Goal: Contribute content: Contribute content

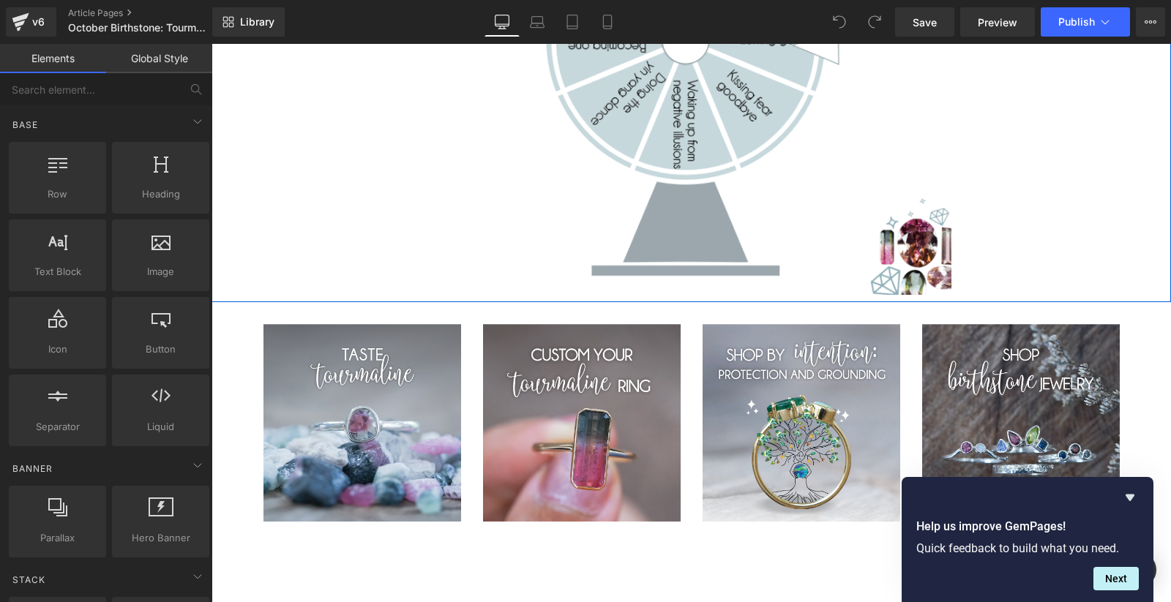
scroll to position [9587, 0]
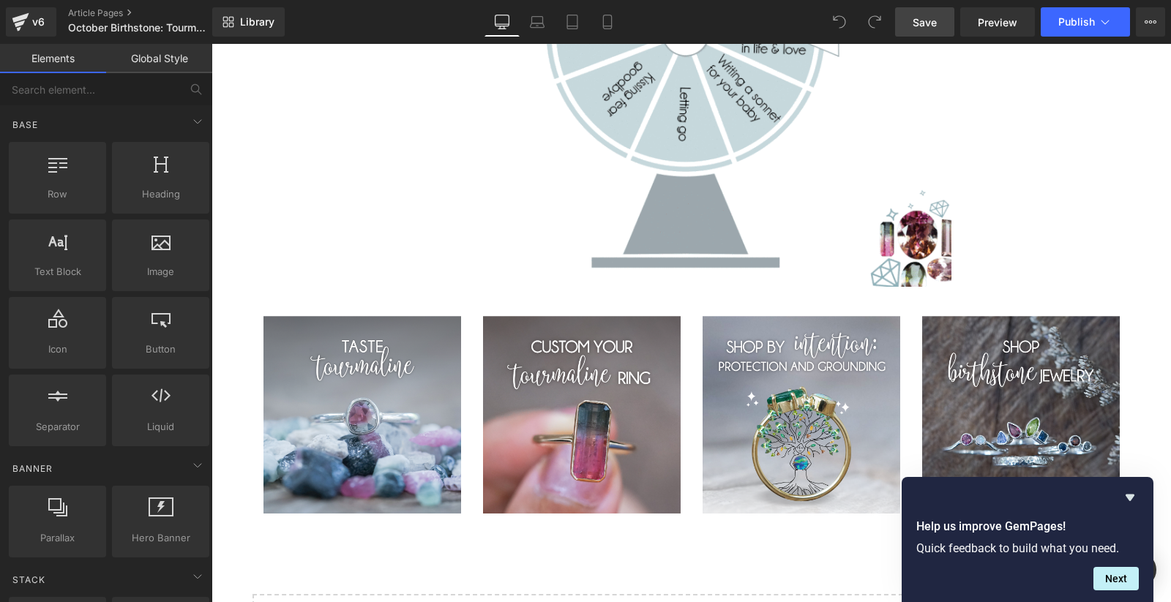
click at [928, 28] on span "Save" at bounding box center [925, 22] width 24 height 15
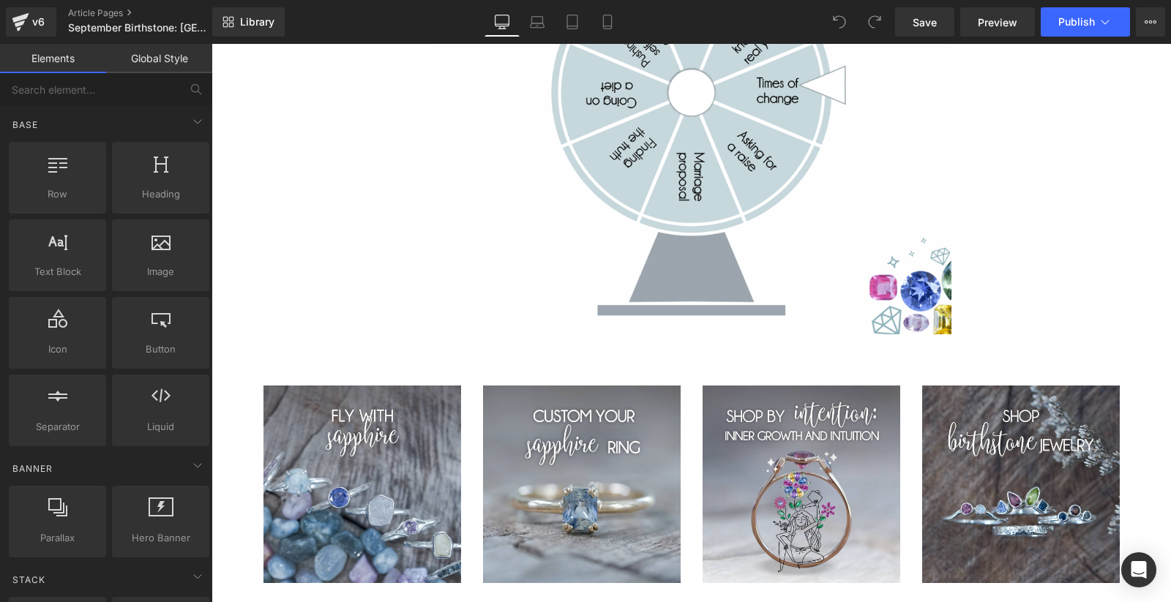
scroll to position [9833, 0]
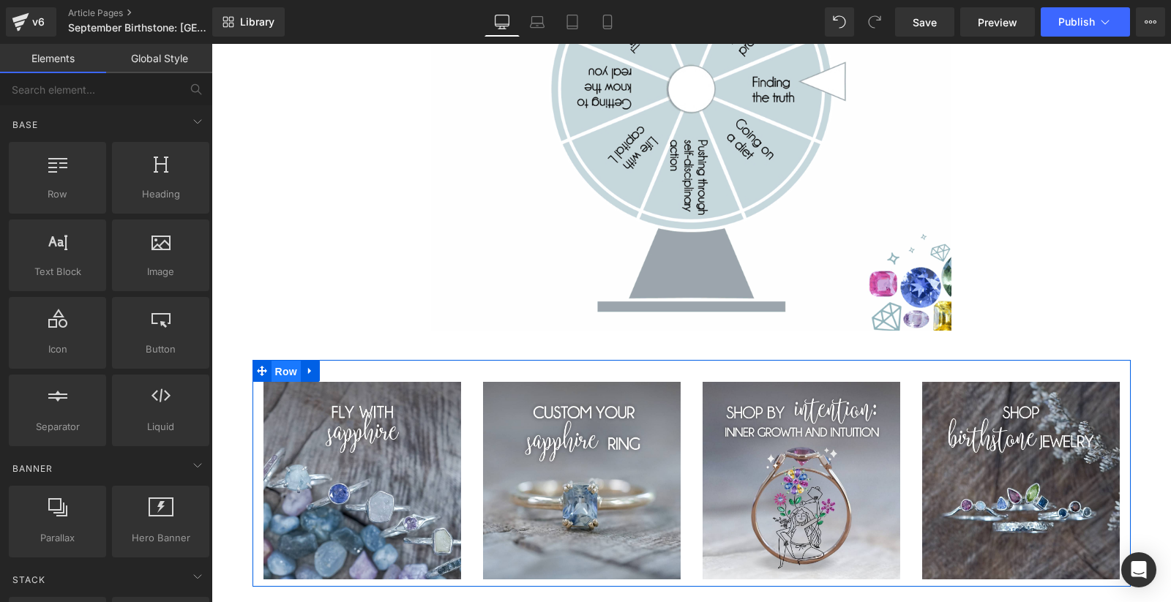
click at [286, 361] on span "Row" at bounding box center [286, 372] width 29 height 22
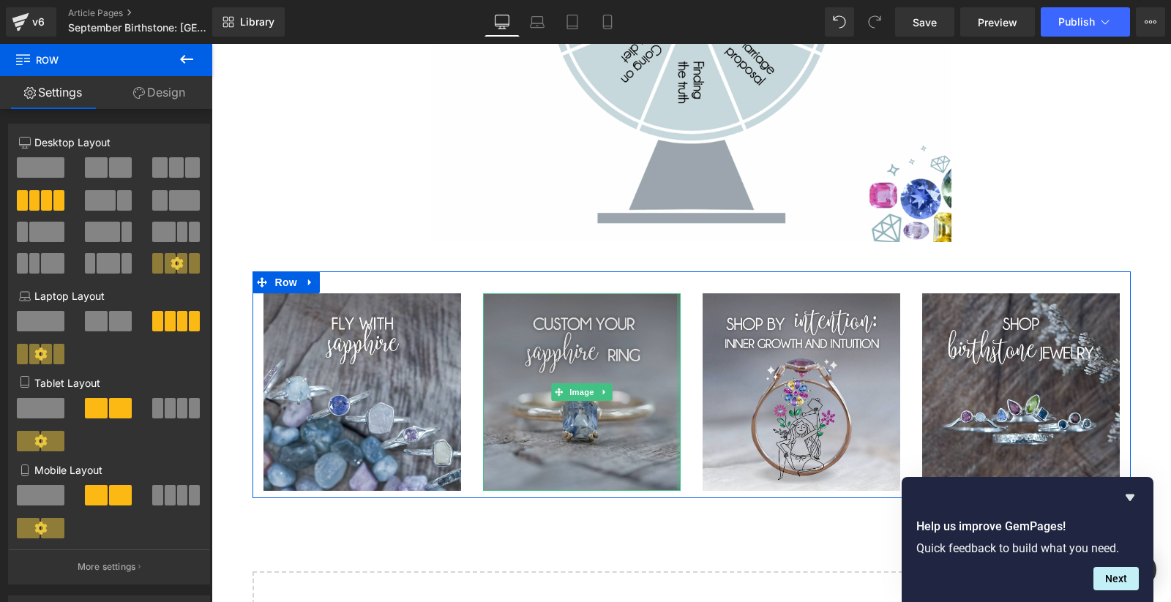
scroll to position [9945, 0]
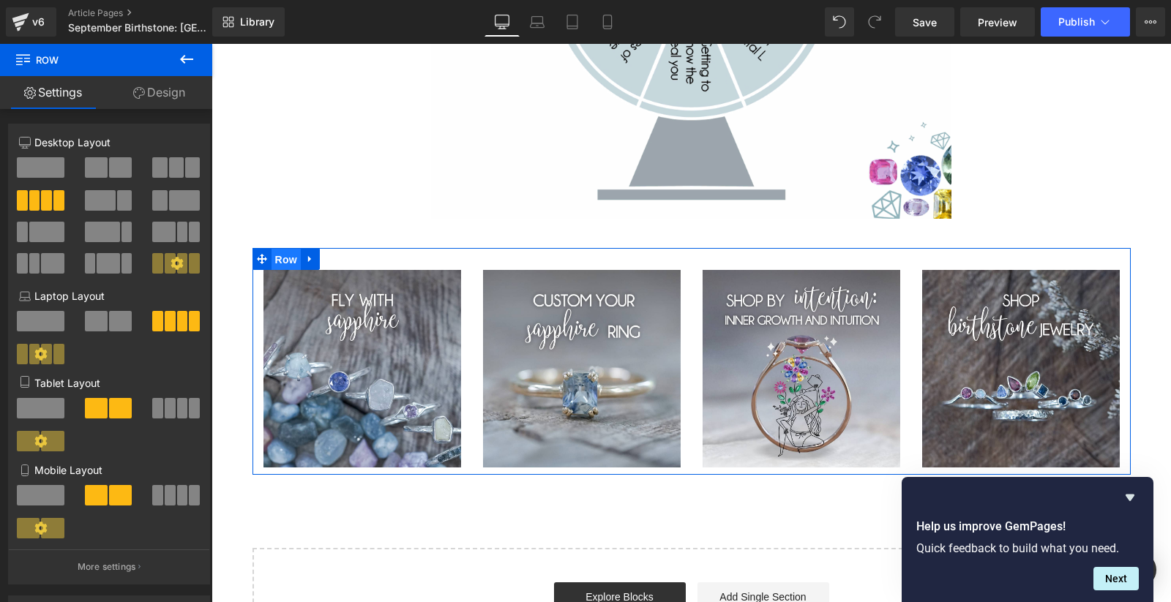
click at [289, 249] on span "Row" at bounding box center [286, 260] width 29 height 22
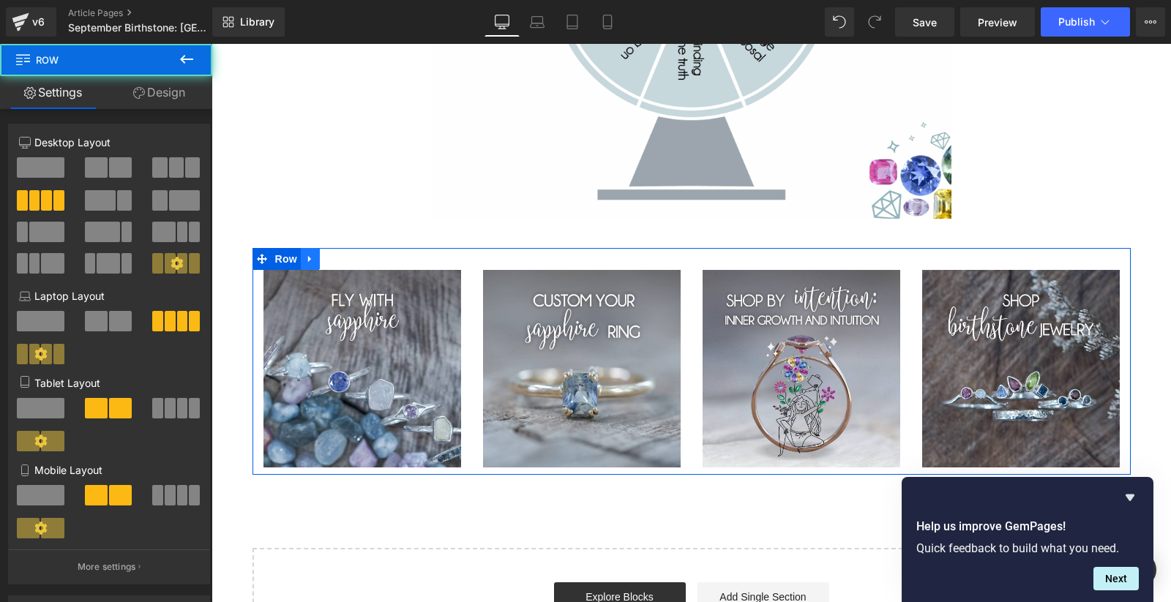
click at [311, 256] on icon at bounding box center [309, 259] width 3 height 7
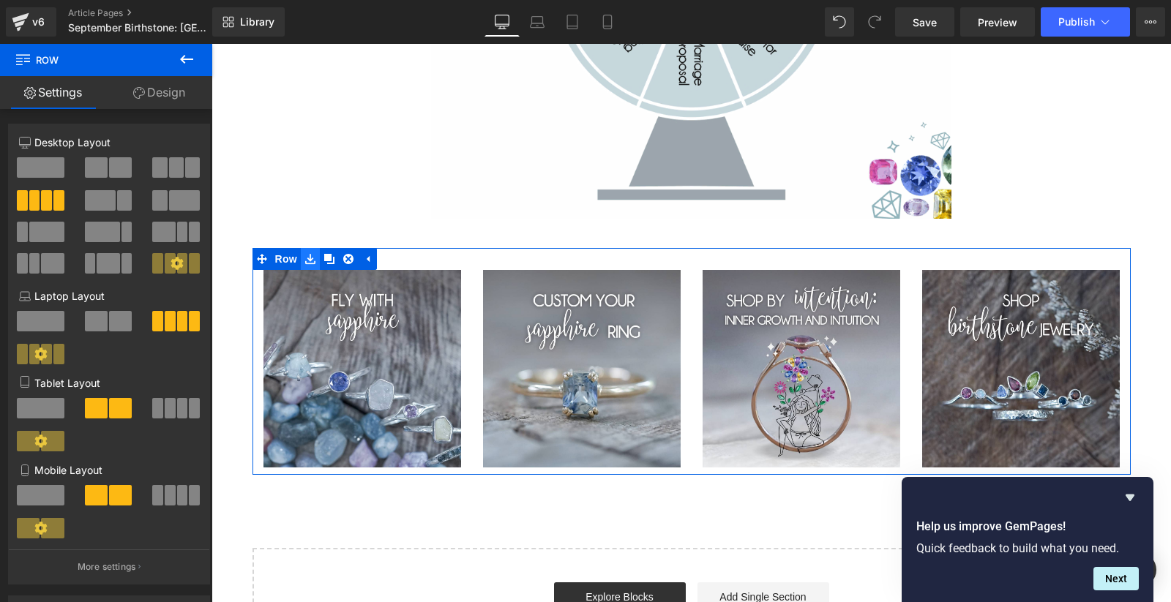
click at [309, 254] on icon at bounding box center [310, 259] width 10 height 10
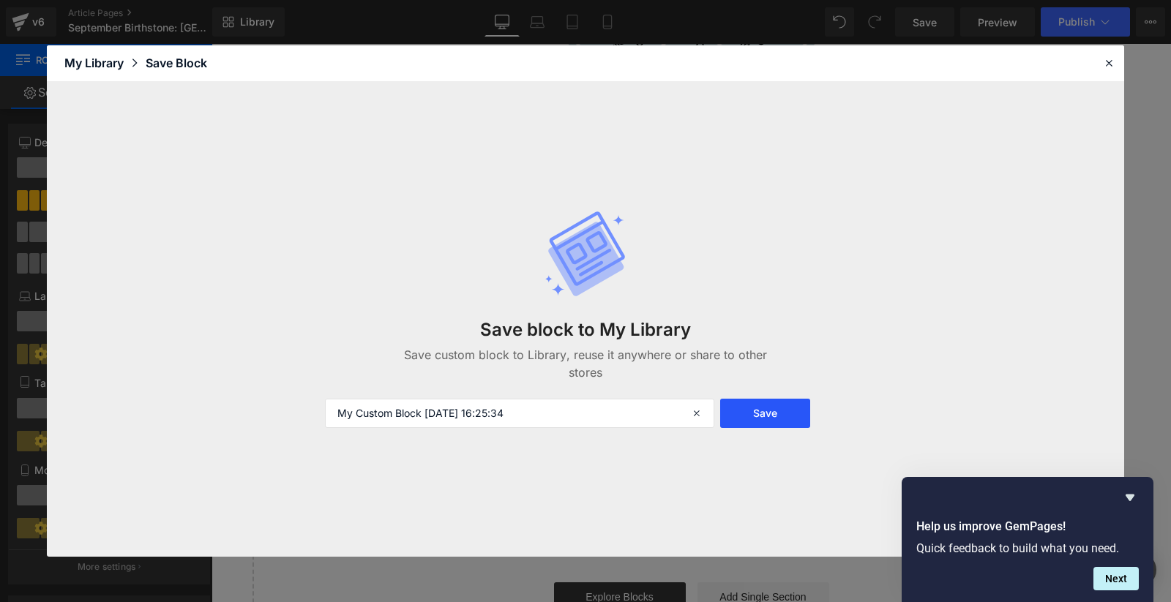
click at [751, 410] on button "Save" at bounding box center [765, 413] width 90 height 29
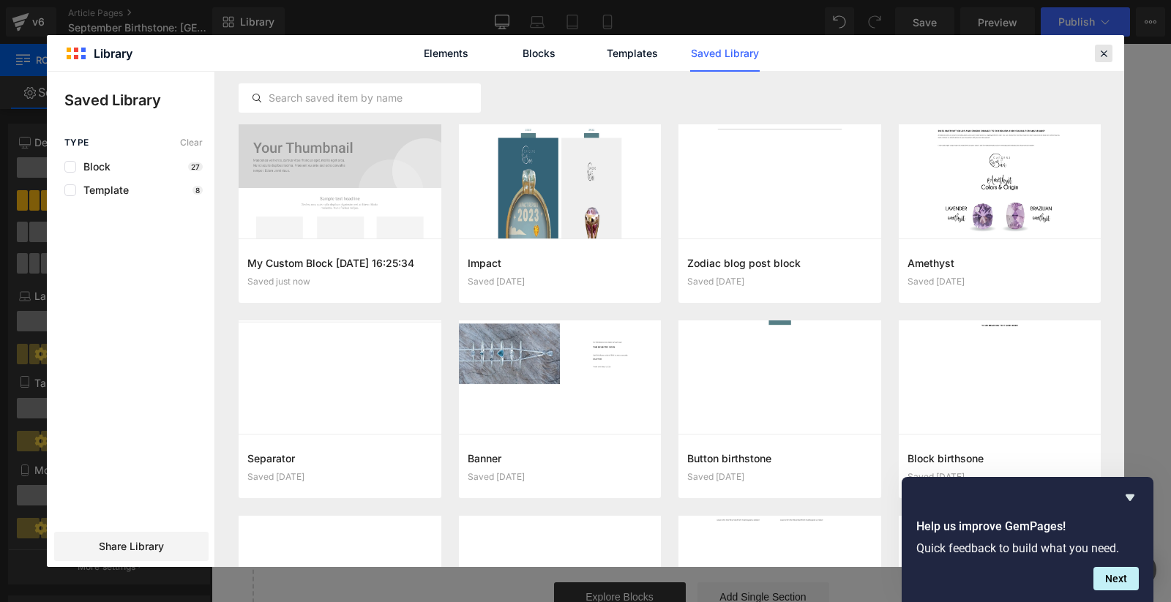
click at [1101, 52] on icon at bounding box center [1103, 53] width 13 height 13
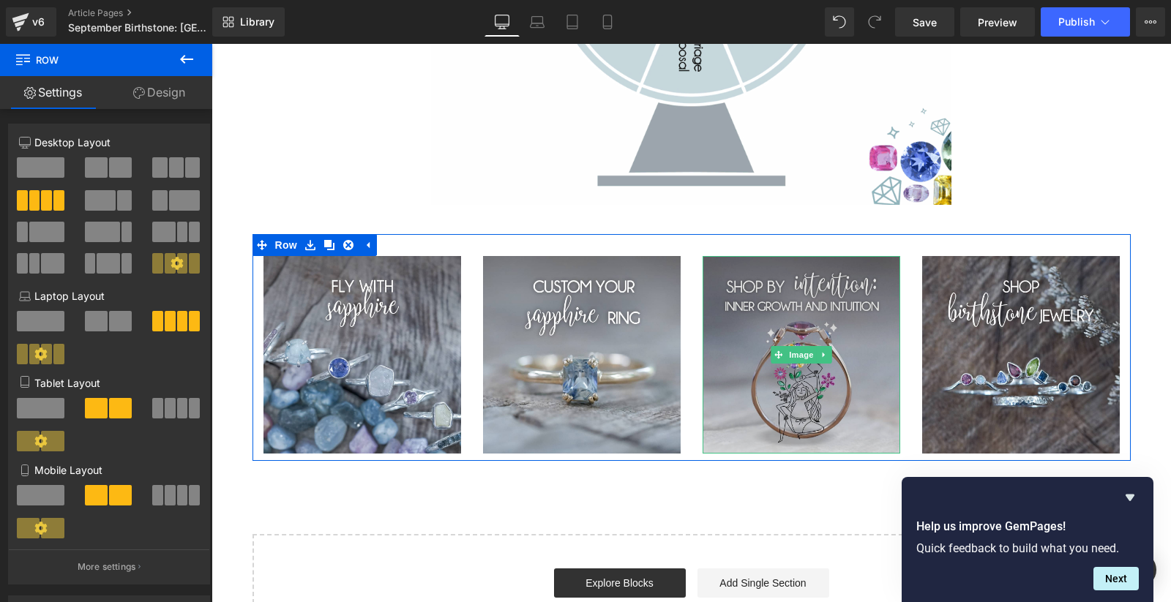
scroll to position [9960, 0]
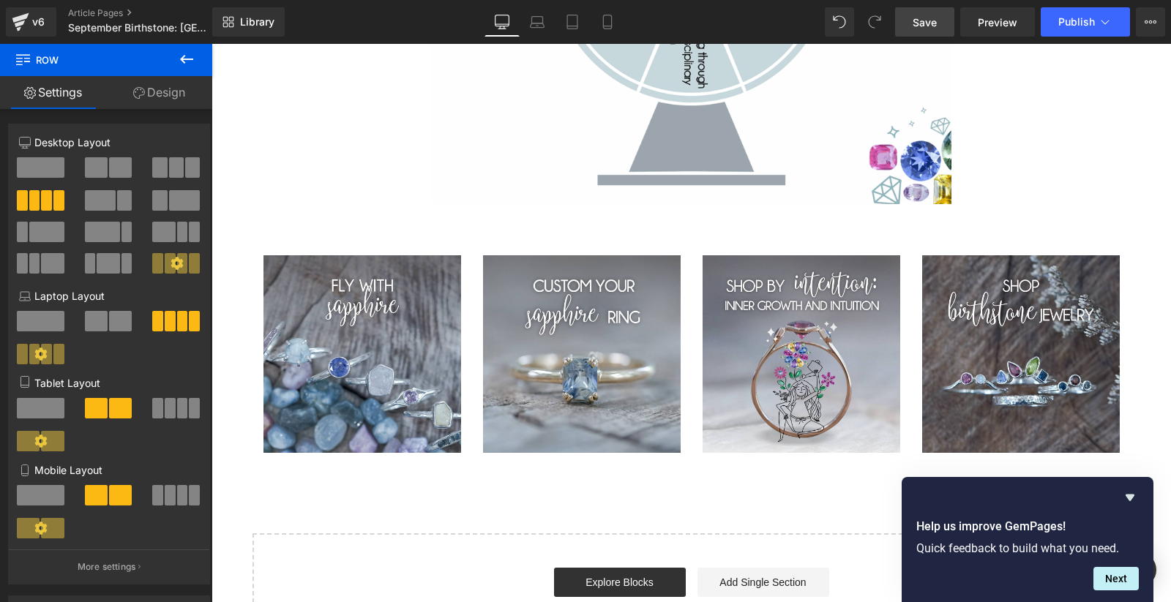
click at [925, 26] on span "Save" at bounding box center [925, 22] width 24 height 15
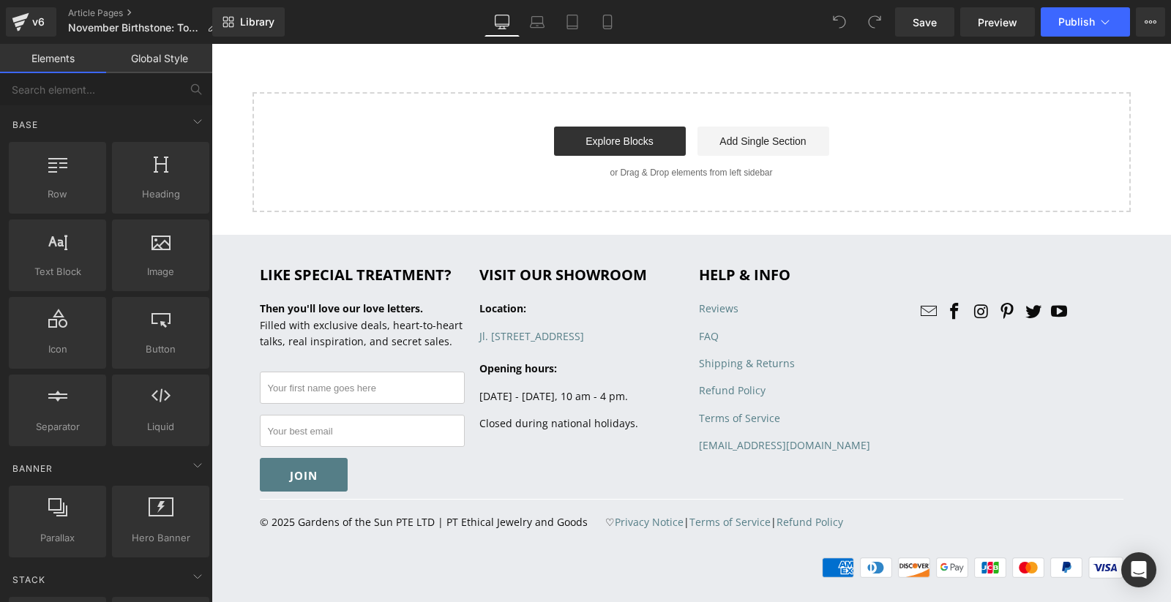
scroll to position [10459, 0]
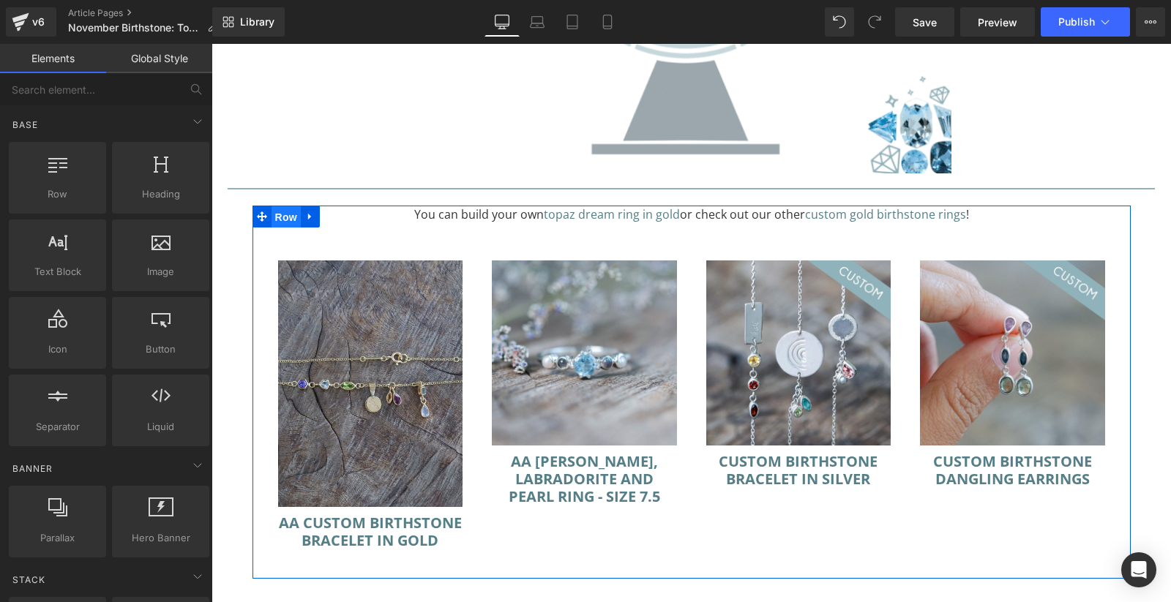
click at [288, 206] on span "Row" at bounding box center [286, 217] width 29 height 22
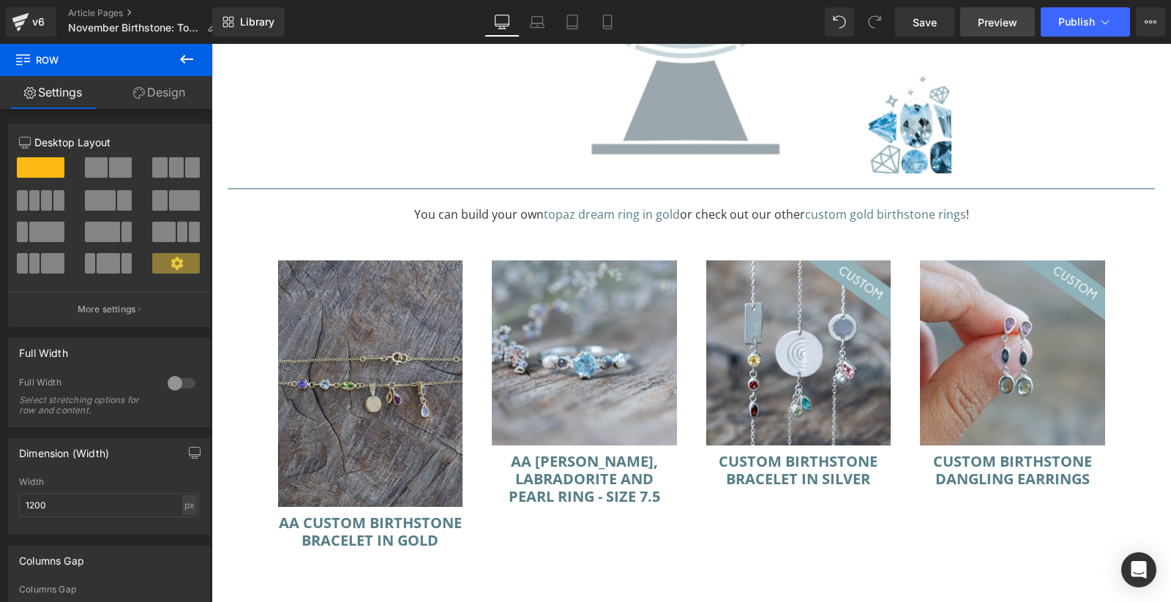
click at [1001, 25] on span "Preview" at bounding box center [998, 22] width 40 height 15
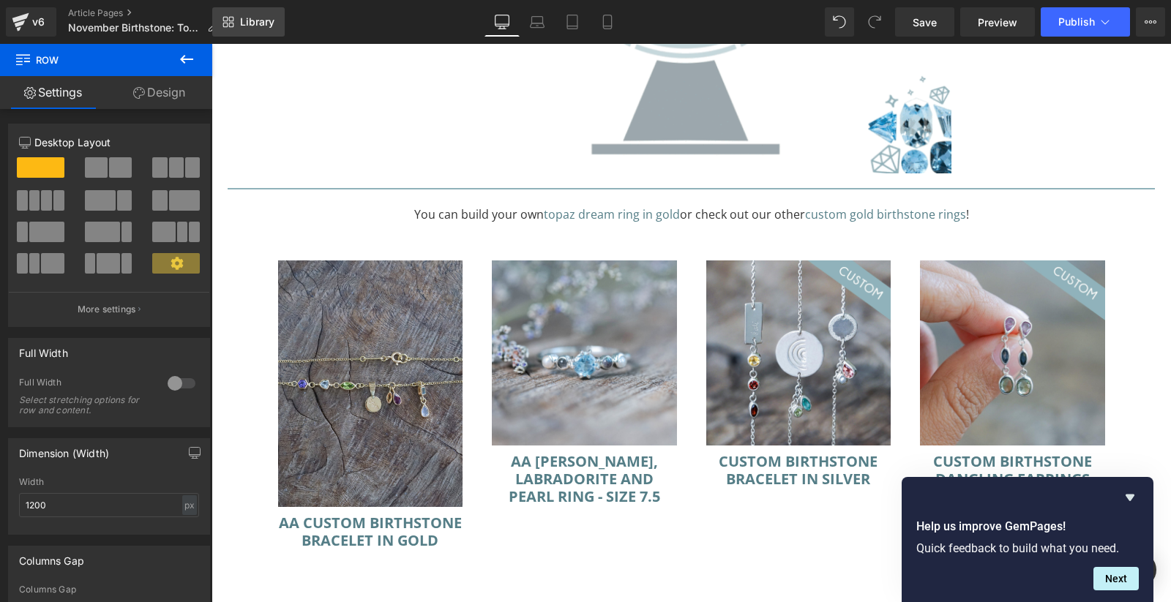
click at [245, 22] on span "Library" at bounding box center [257, 21] width 34 height 13
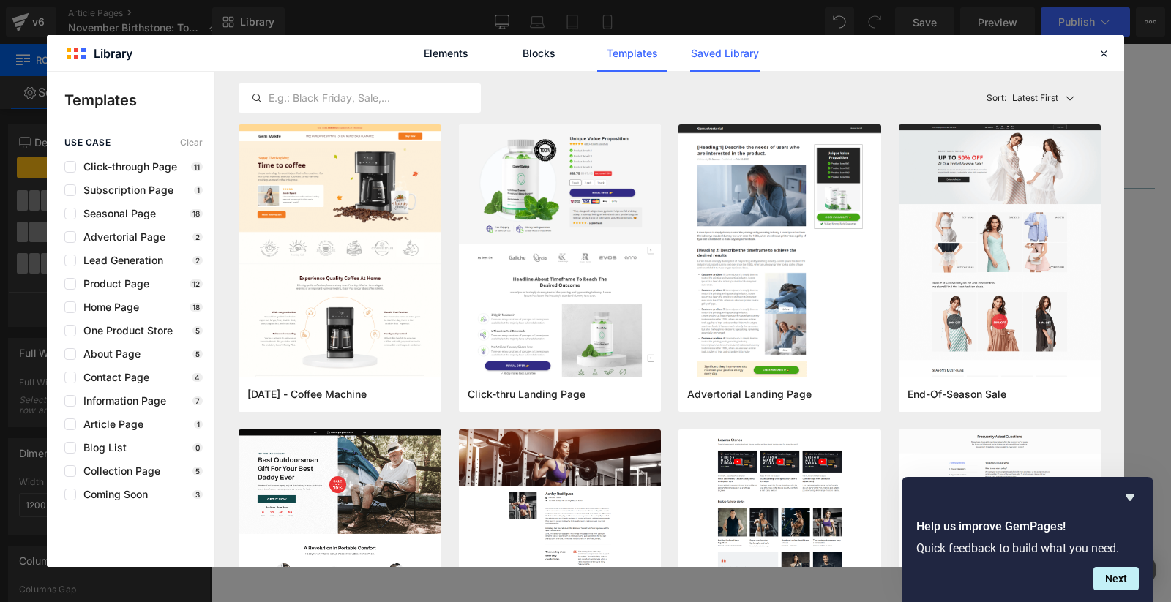
click at [727, 54] on link "Saved Library" at bounding box center [725, 53] width 70 height 37
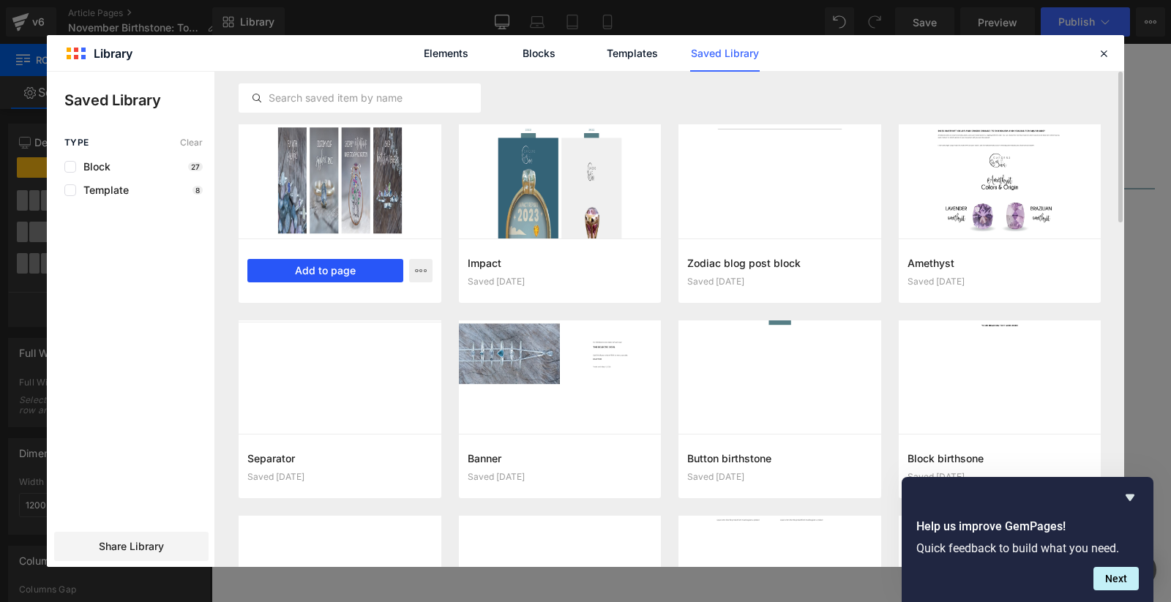
click at [323, 264] on button "Add to page" at bounding box center [325, 270] width 156 height 23
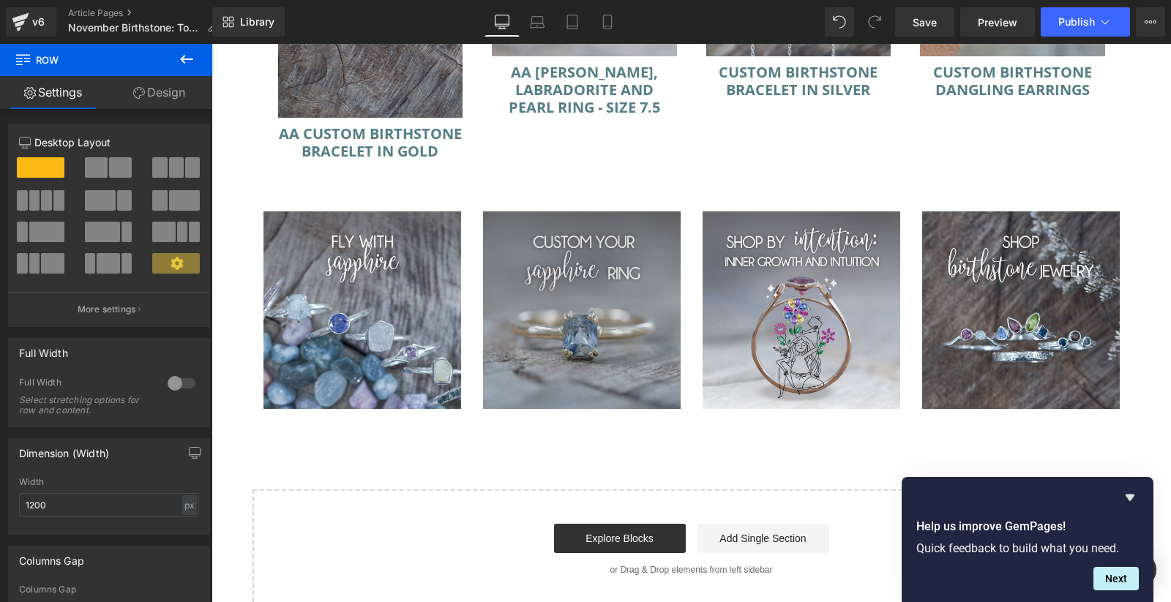
scroll to position [10855, 0]
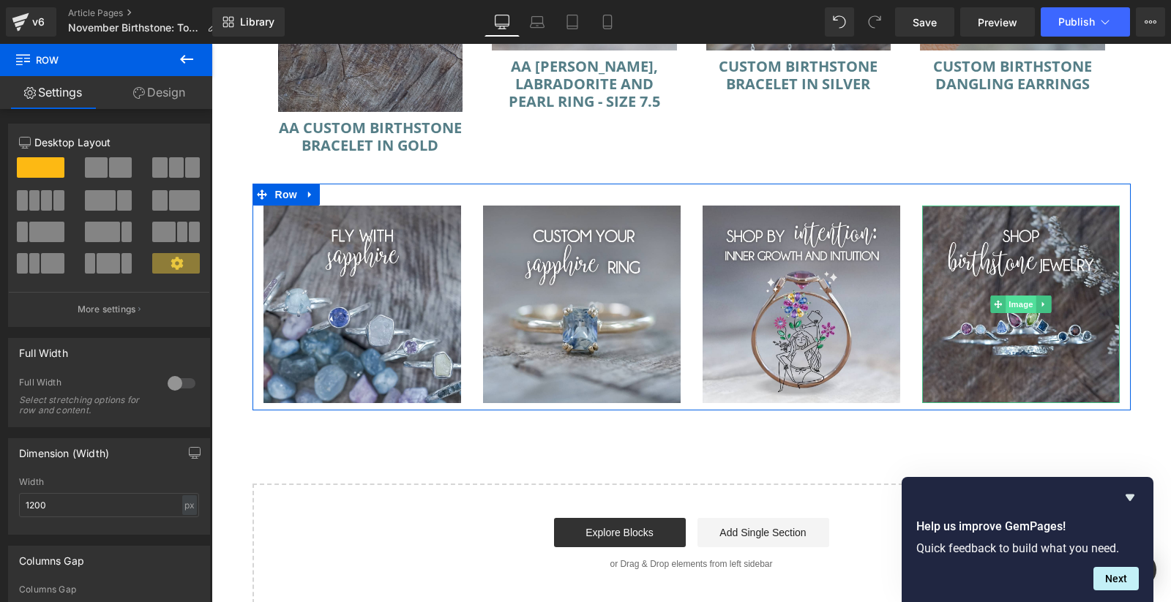
click at [1020, 296] on span "Image" at bounding box center [1021, 305] width 31 height 18
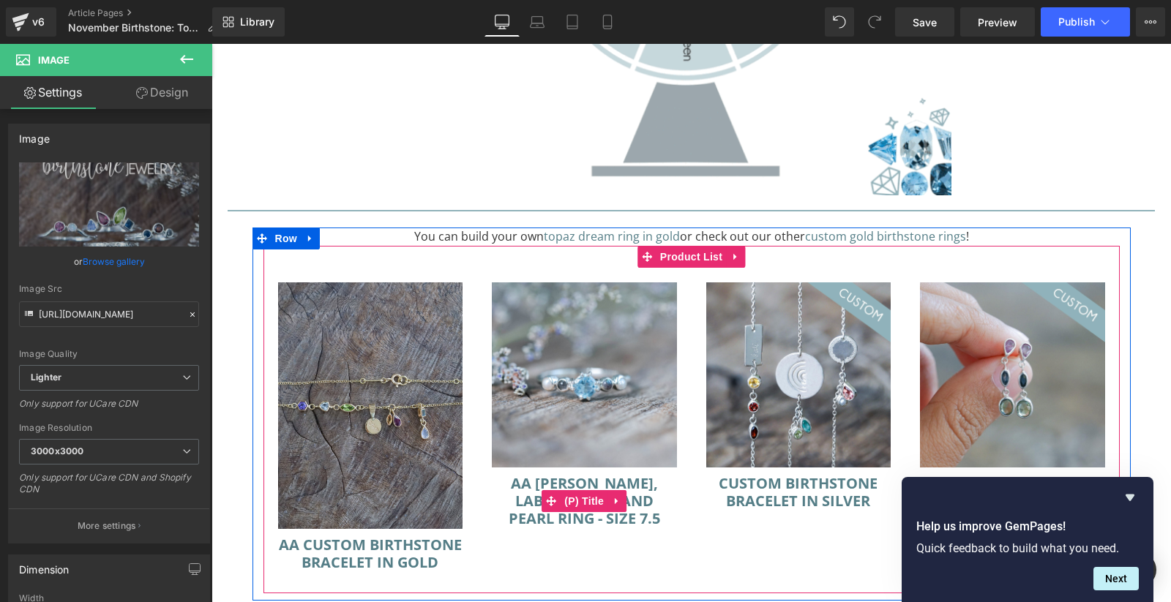
scroll to position [10443, 0]
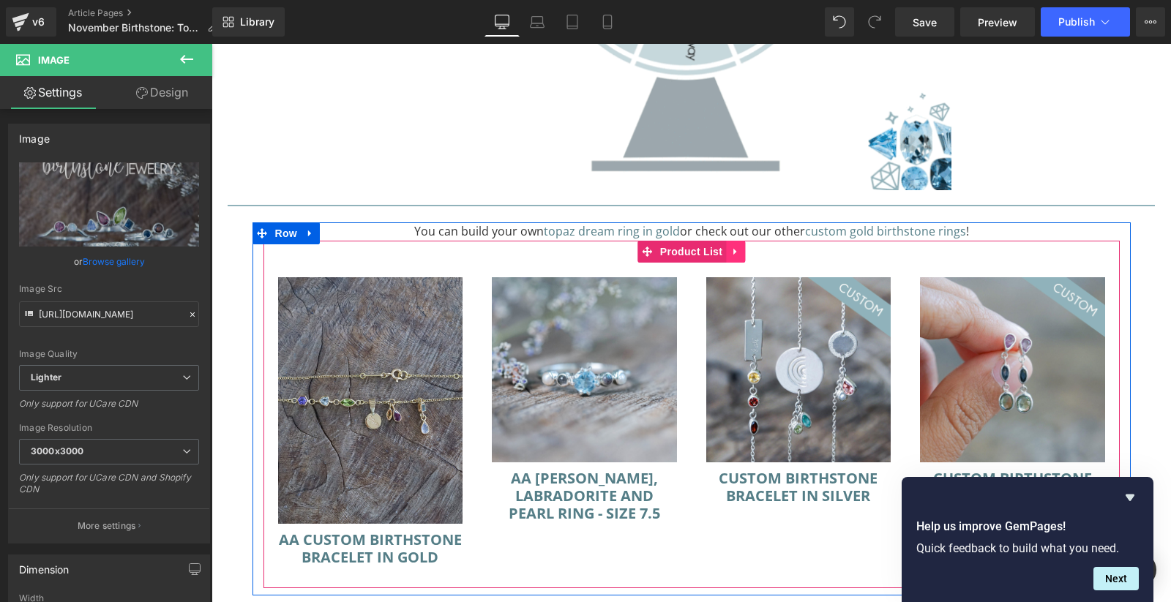
click at [736, 249] on icon at bounding box center [734, 252] width 3 height 7
click at [747, 247] on icon at bounding box center [745, 252] width 10 height 10
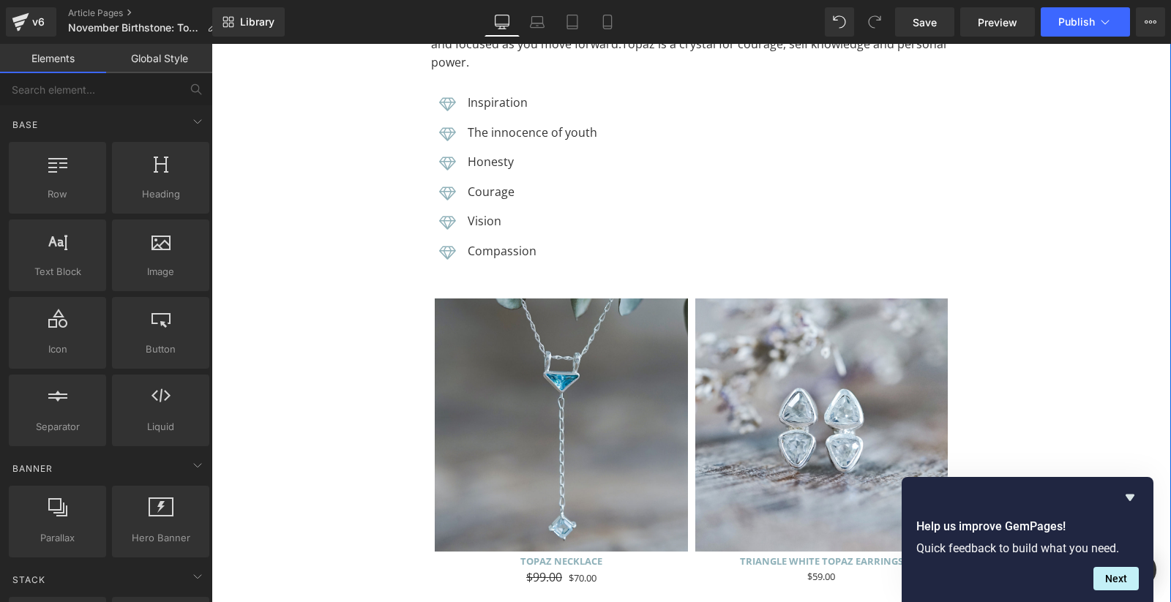
scroll to position [4869, 0]
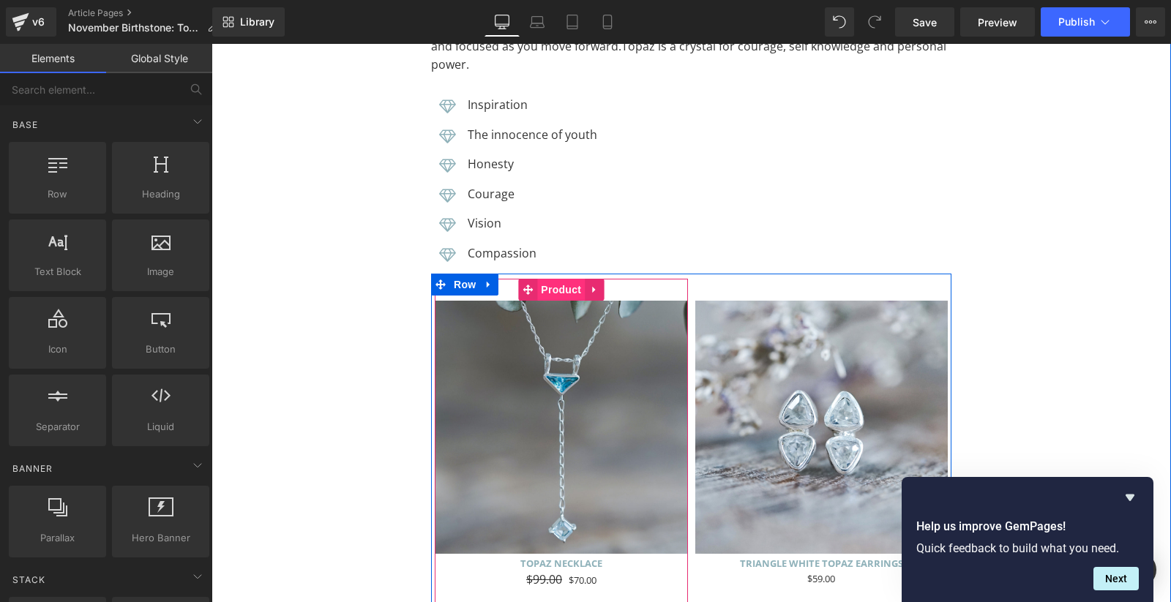
click at [563, 279] on span "Product" at bounding box center [561, 290] width 48 height 22
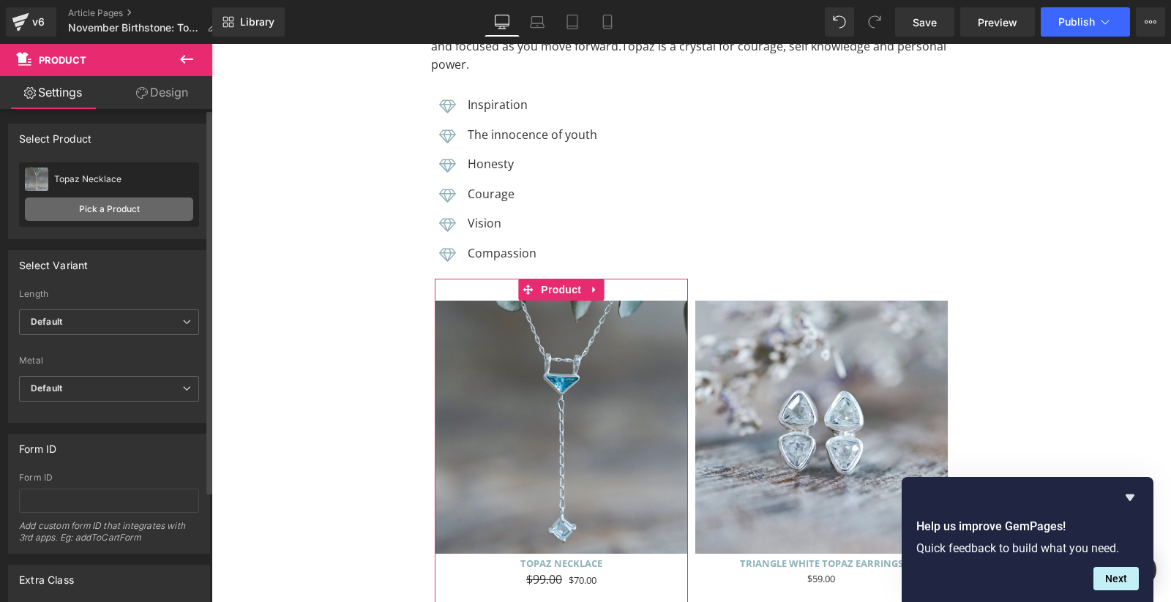
click at [130, 210] on link "Pick a Product" at bounding box center [109, 209] width 168 height 23
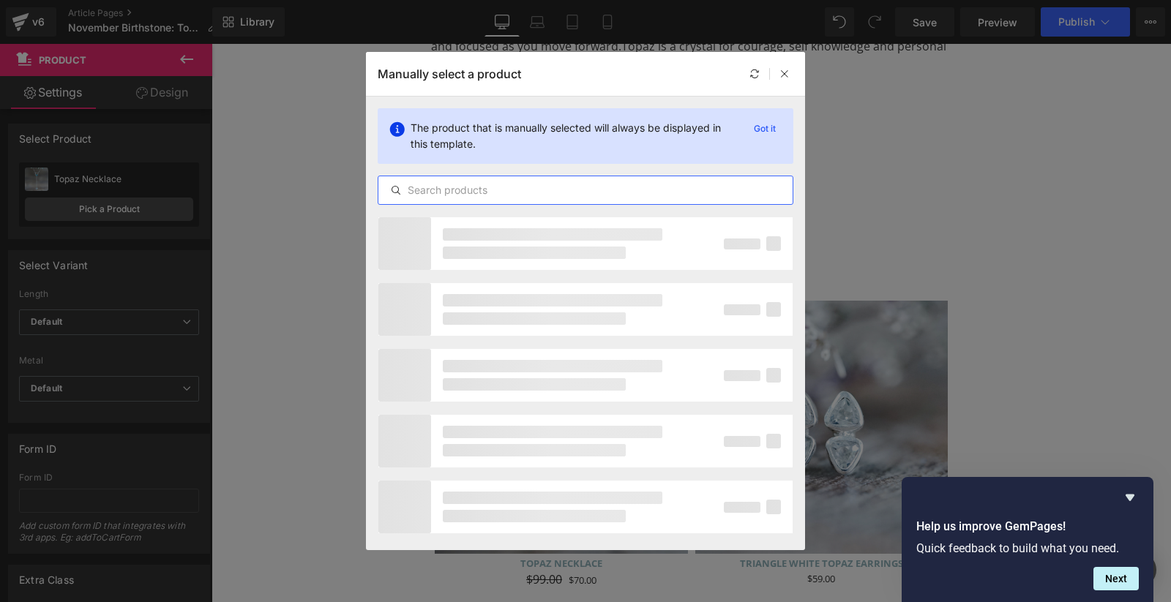
click at [455, 190] on input "text" at bounding box center [585, 191] width 414 height 18
type input "topaz"
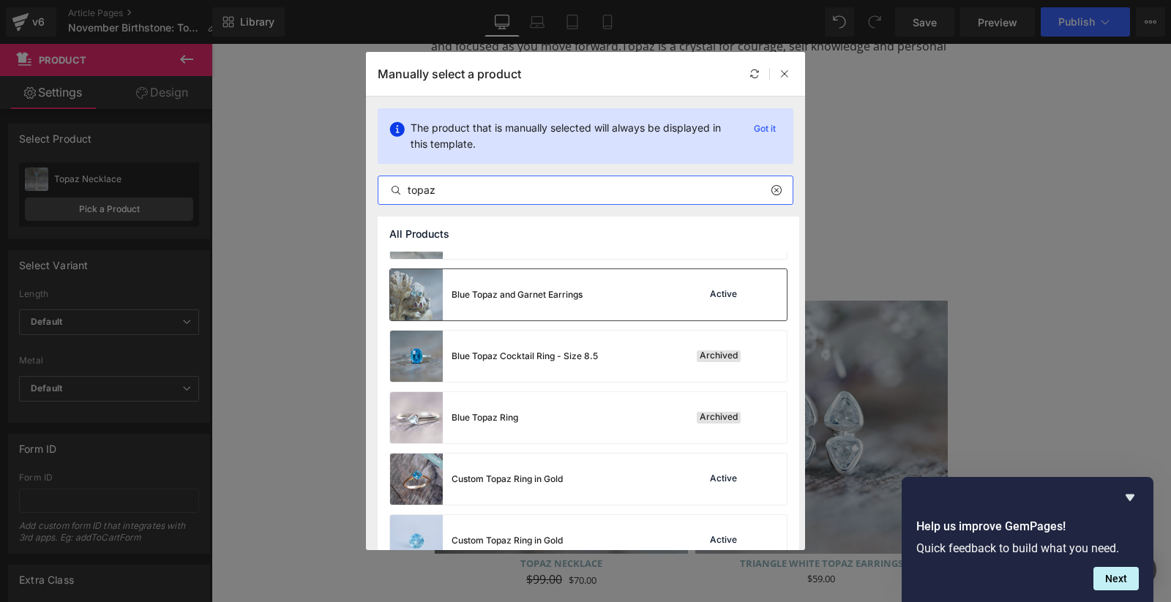
scroll to position [108, 0]
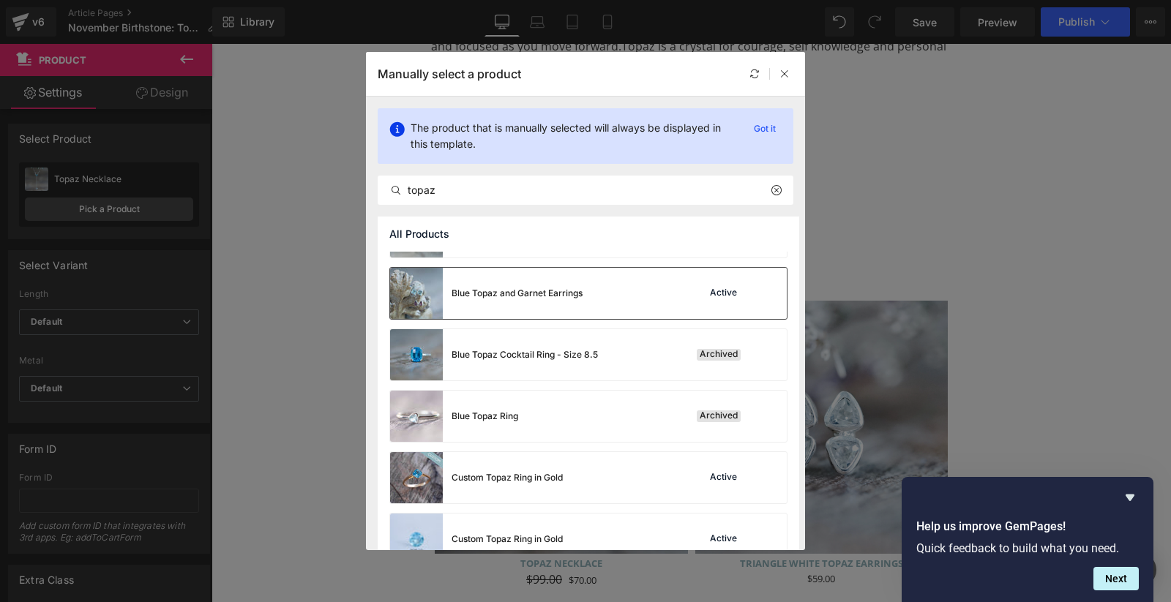
click at [584, 295] on div "Blue Topaz and Garnet Earrings Active" at bounding box center [588, 293] width 397 height 51
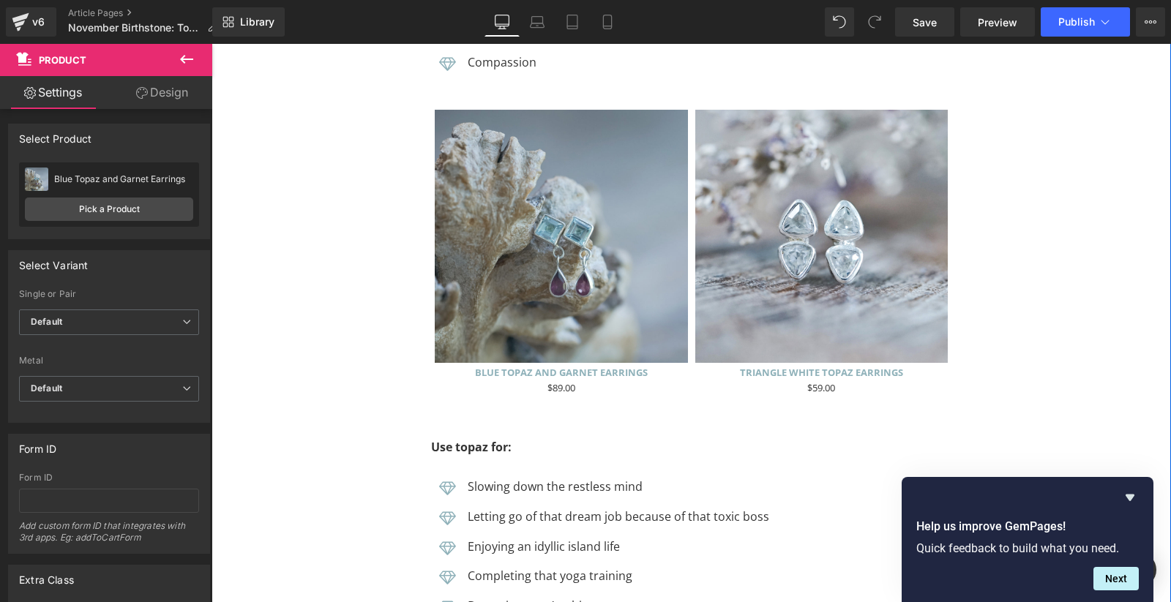
scroll to position [5109, 0]
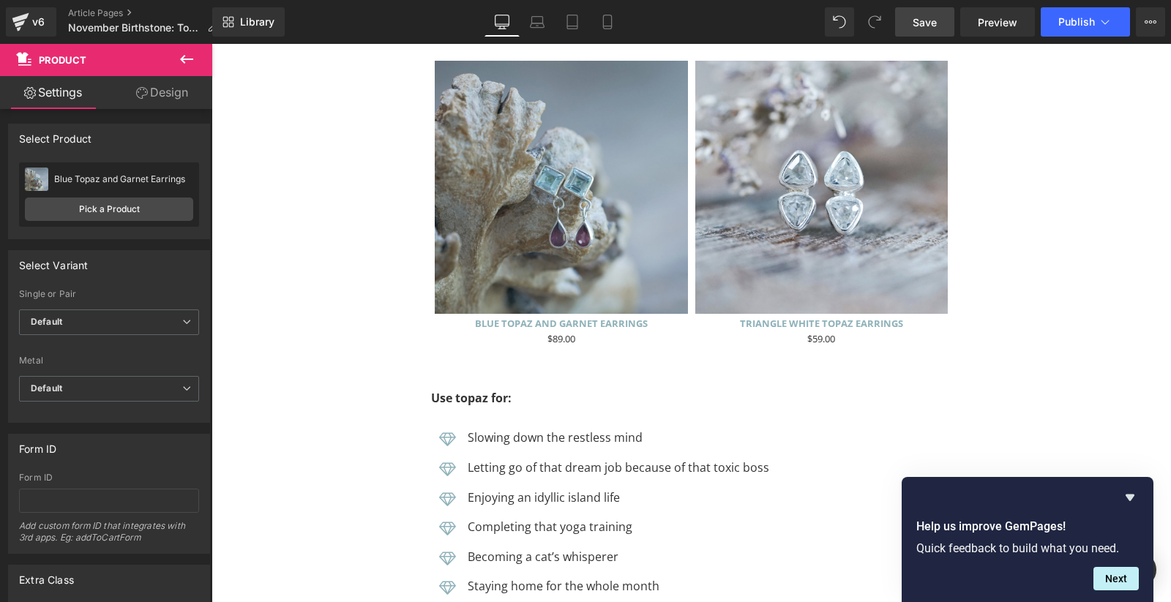
click at [936, 21] on span "Save" at bounding box center [925, 22] width 24 height 15
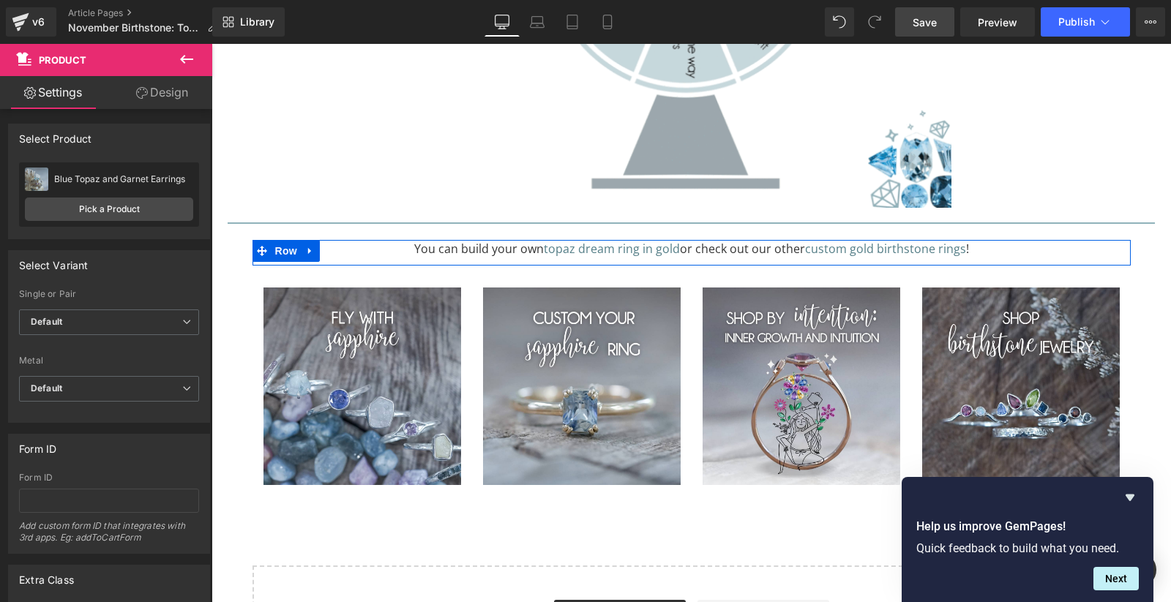
scroll to position [10421, 0]
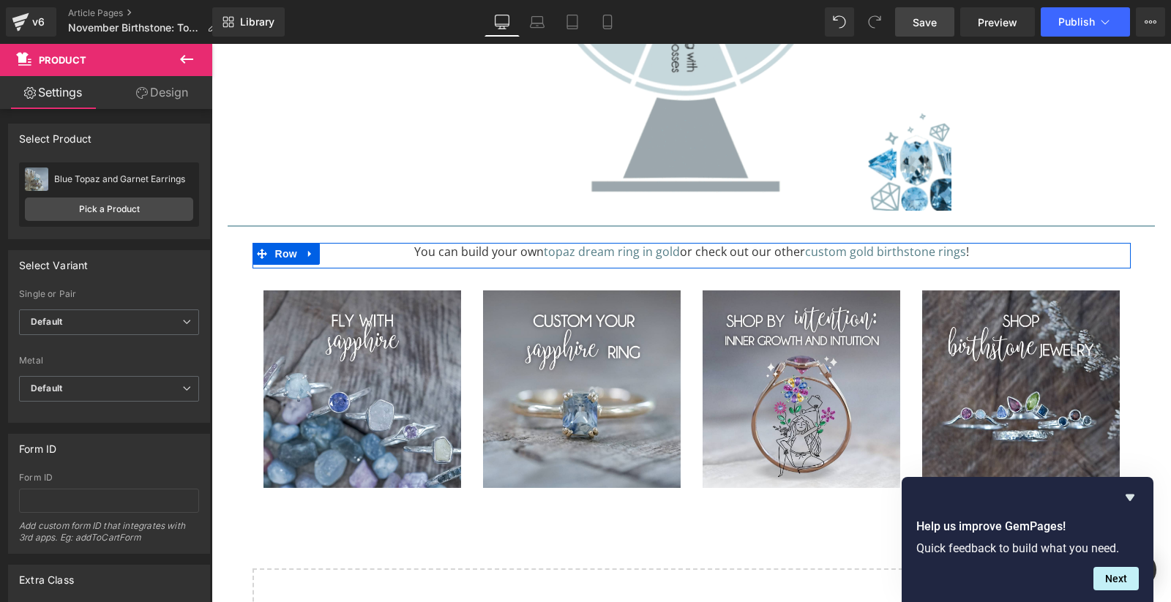
click at [927, 16] on span "Save" at bounding box center [925, 22] width 24 height 15
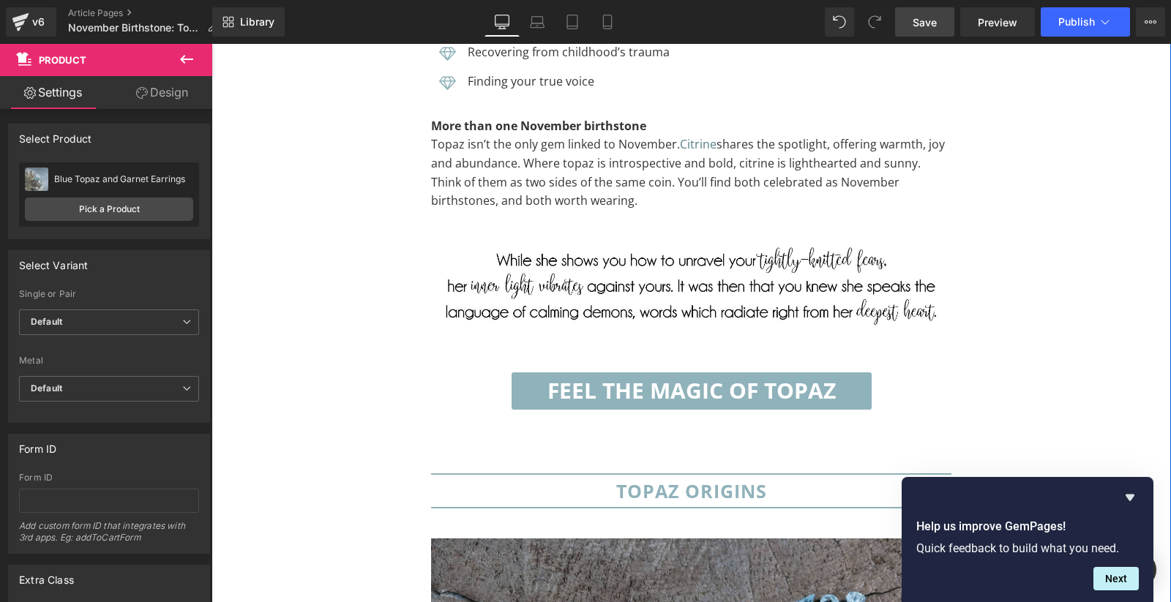
scroll to position [5691, 0]
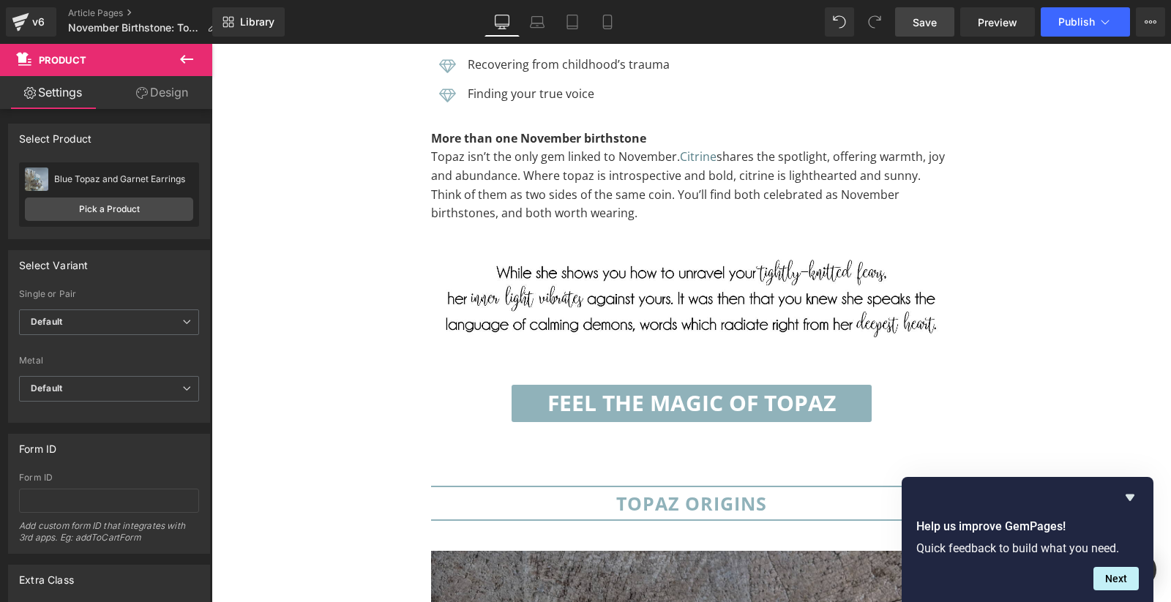
click at [932, 20] on span "Save" at bounding box center [925, 22] width 24 height 15
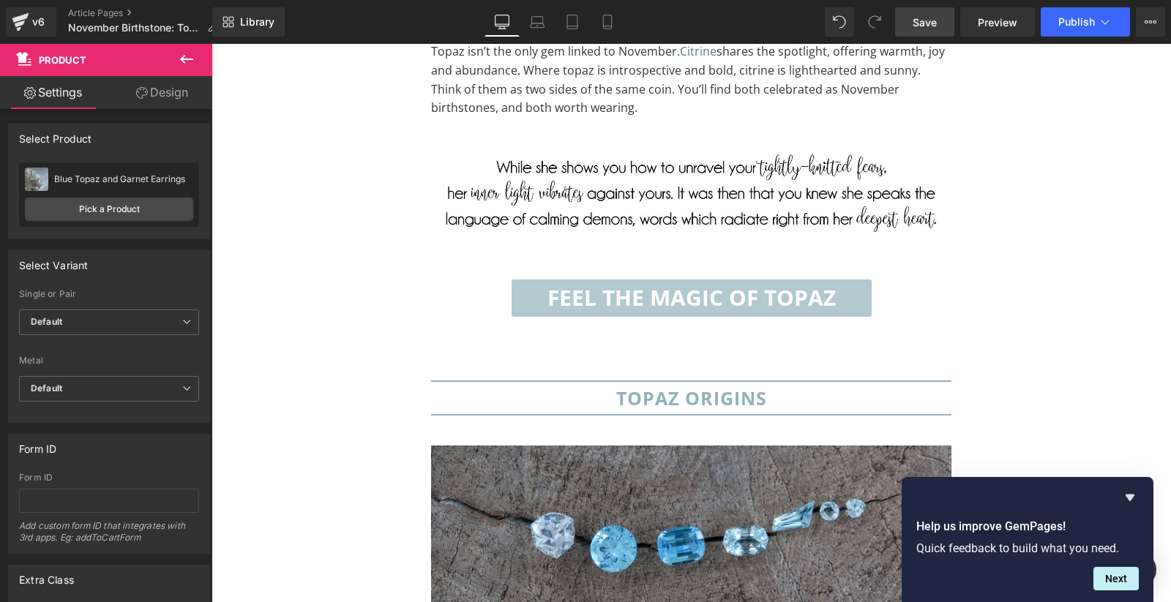
scroll to position [5794, 0]
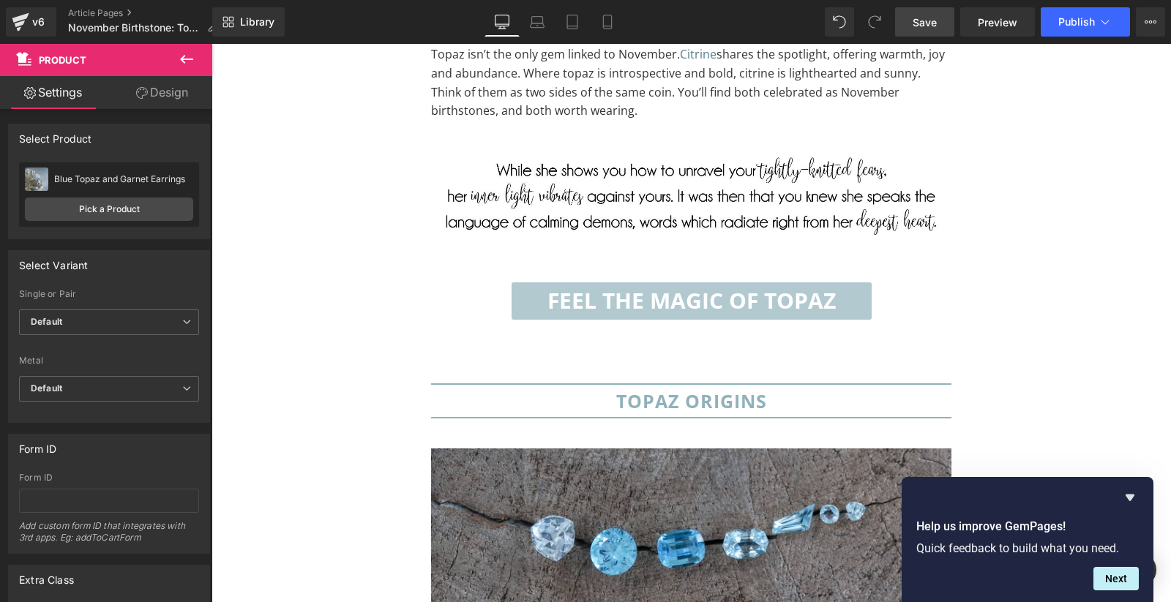
click at [704, 285] on div "feel the magic of topaz Button" at bounding box center [691, 301] width 520 height 37
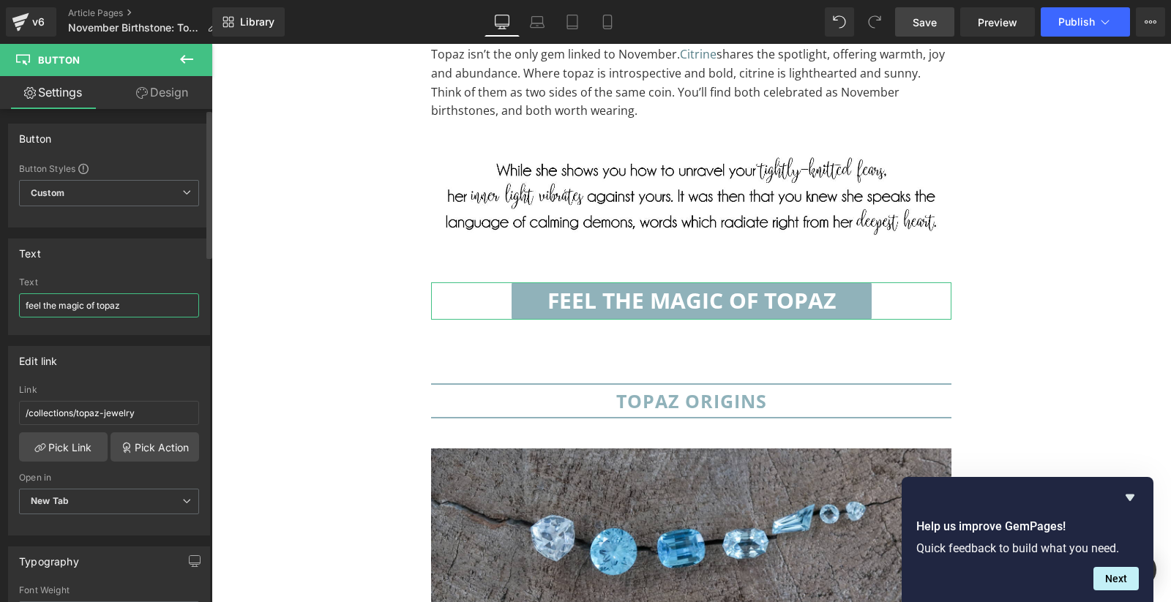
click at [70, 304] on input "feel the magic of topaz" at bounding box center [109, 305] width 180 height 24
type input "feel the joy of topaz"
click at [925, 25] on span "Save" at bounding box center [925, 22] width 24 height 15
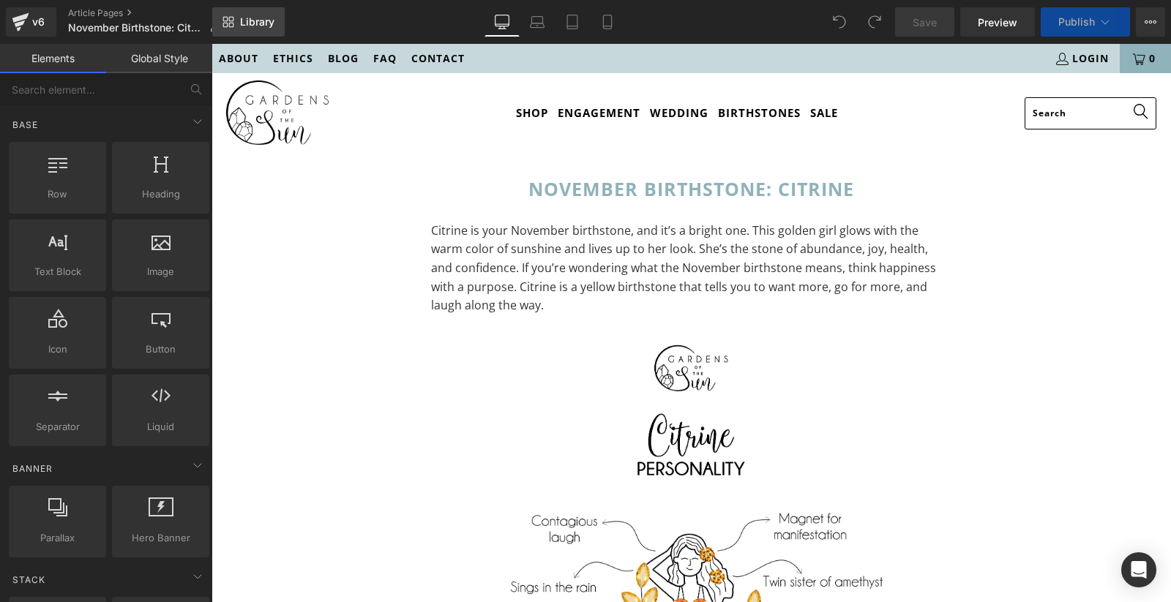
click at [264, 23] on span "Library" at bounding box center [257, 21] width 34 height 13
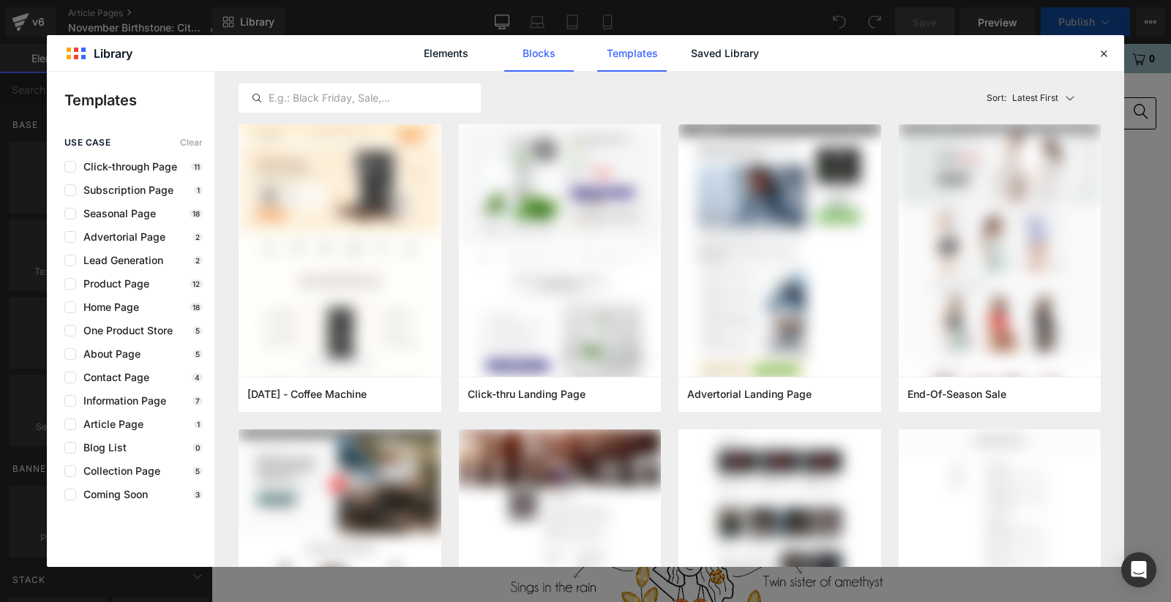
click at [539, 49] on link "Blocks" at bounding box center [539, 53] width 70 height 37
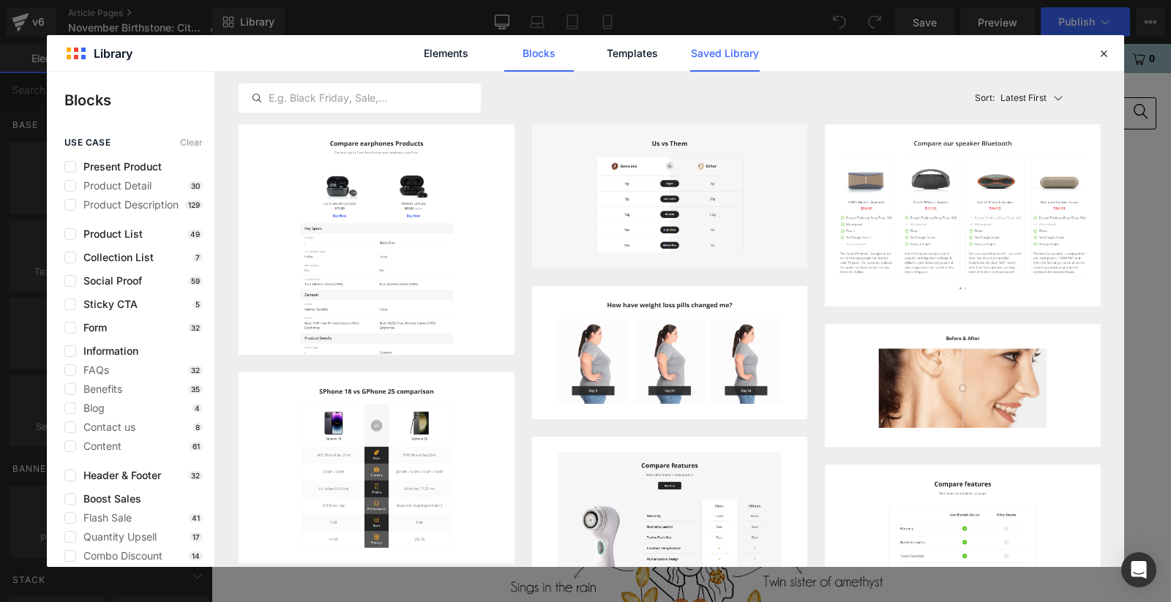
click at [722, 49] on link "Saved Library" at bounding box center [725, 53] width 70 height 37
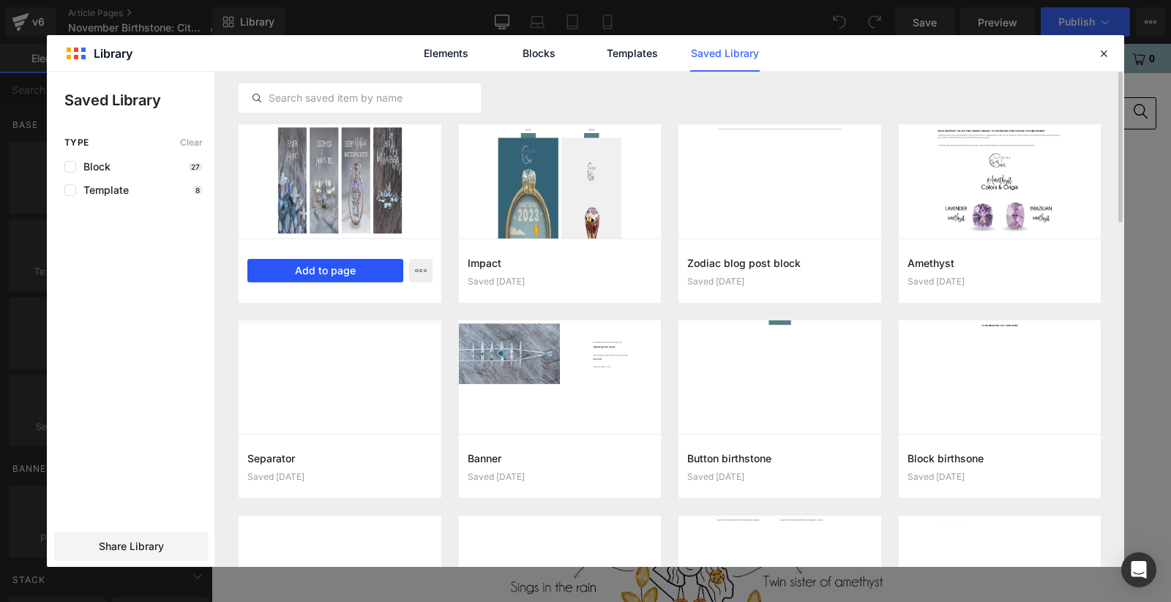
click at [337, 271] on button "Add to page" at bounding box center [325, 270] width 156 height 23
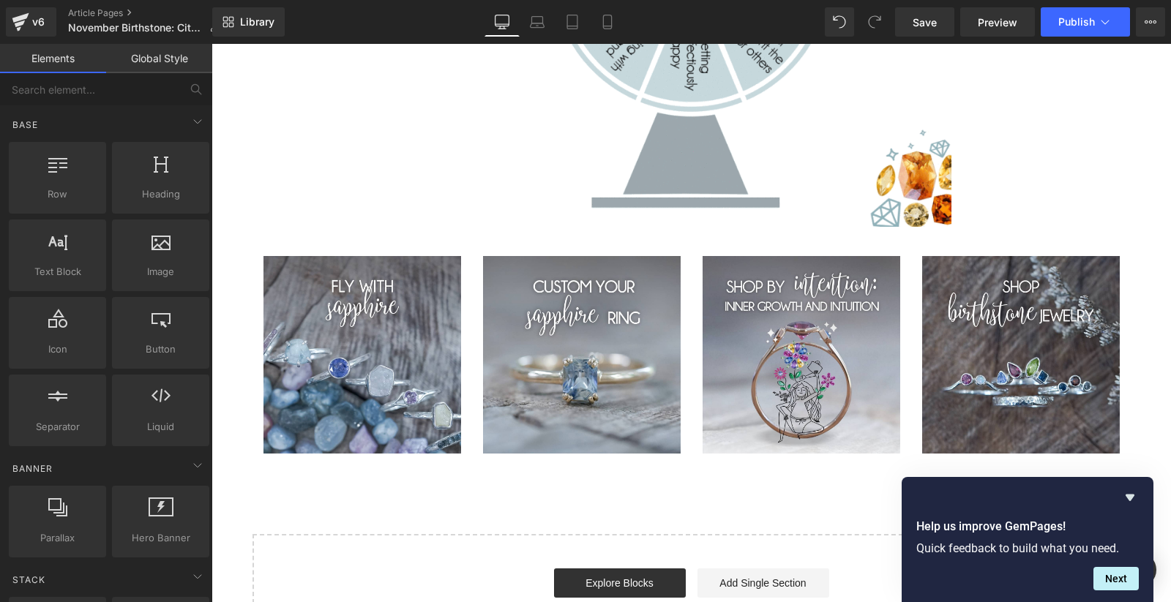
scroll to position [10997, 0]
click at [927, 26] on span "Save" at bounding box center [925, 22] width 24 height 15
click at [929, 18] on span "Save" at bounding box center [925, 22] width 24 height 15
click at [922, 25] on span "Save" at bounding box center [925, 22] width 24 height 15
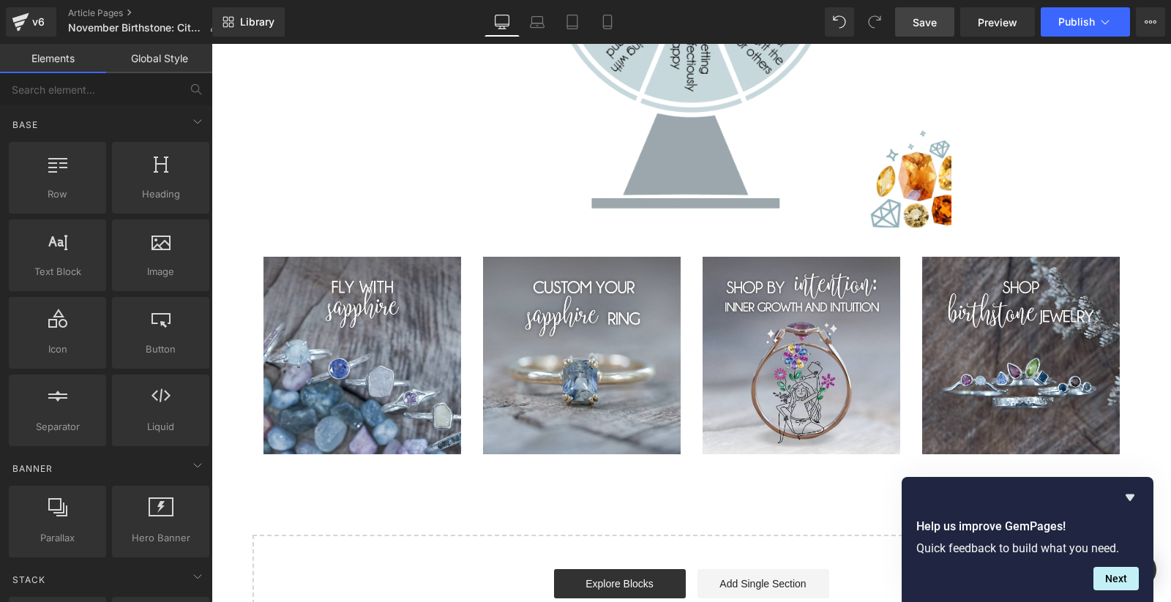
click at [926, 20] on span "Save" at bounding box center [925, 22] width 24 height 15
click at [913, 25] on link "Save" at bounding box center [924, 21] width 59 height 29
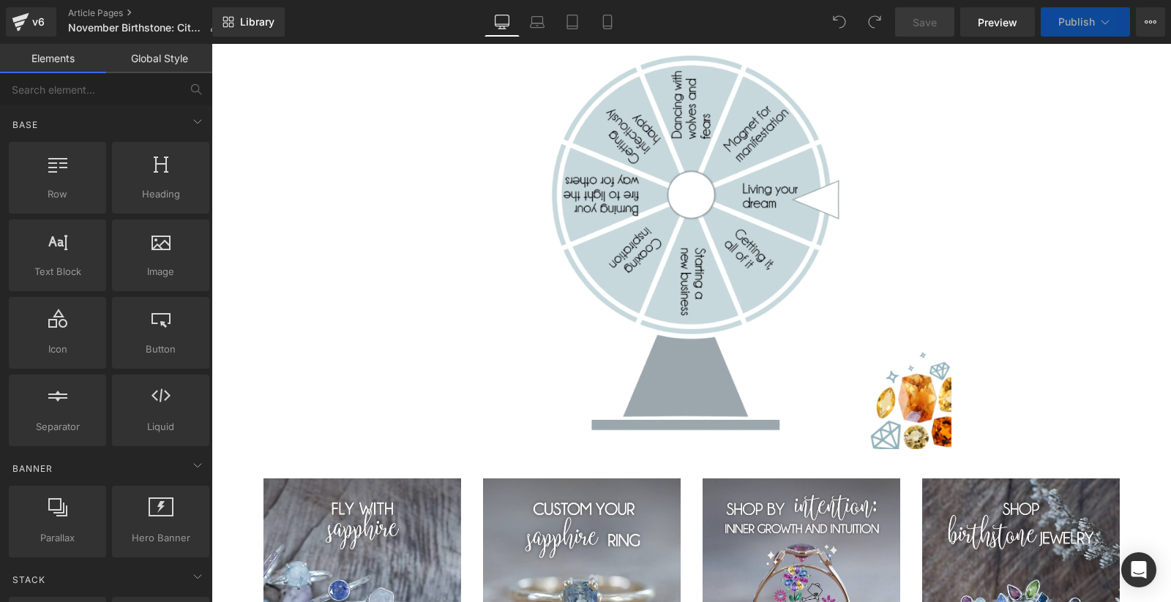
scroll to position [10942, 0]
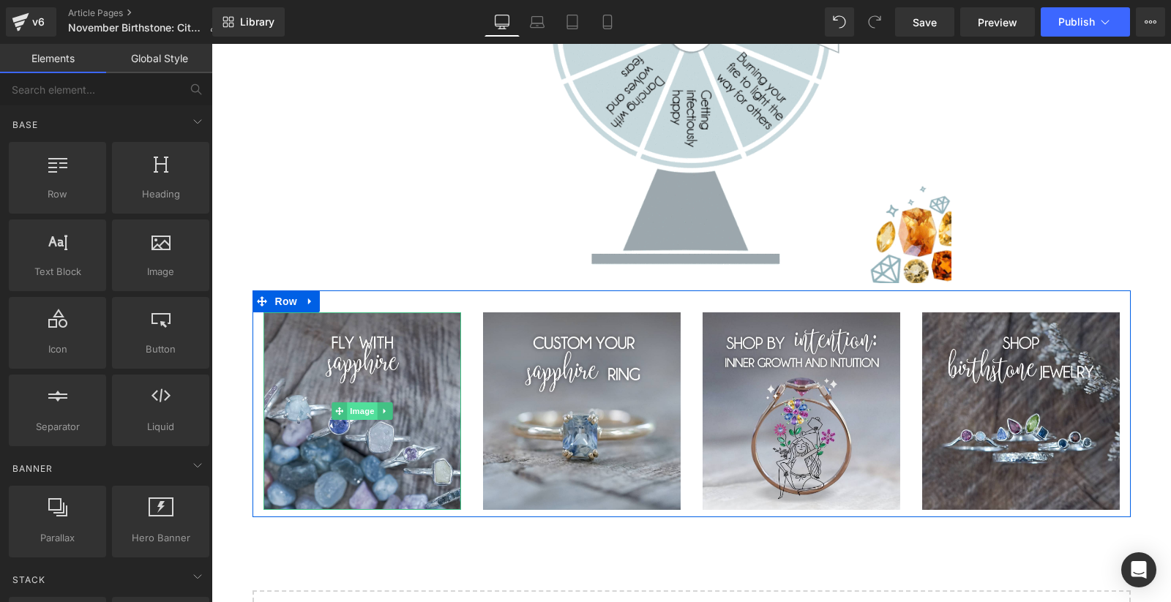
click at [357, 403] on span "Image" at bounding box center [362, 412] width 31 height 18
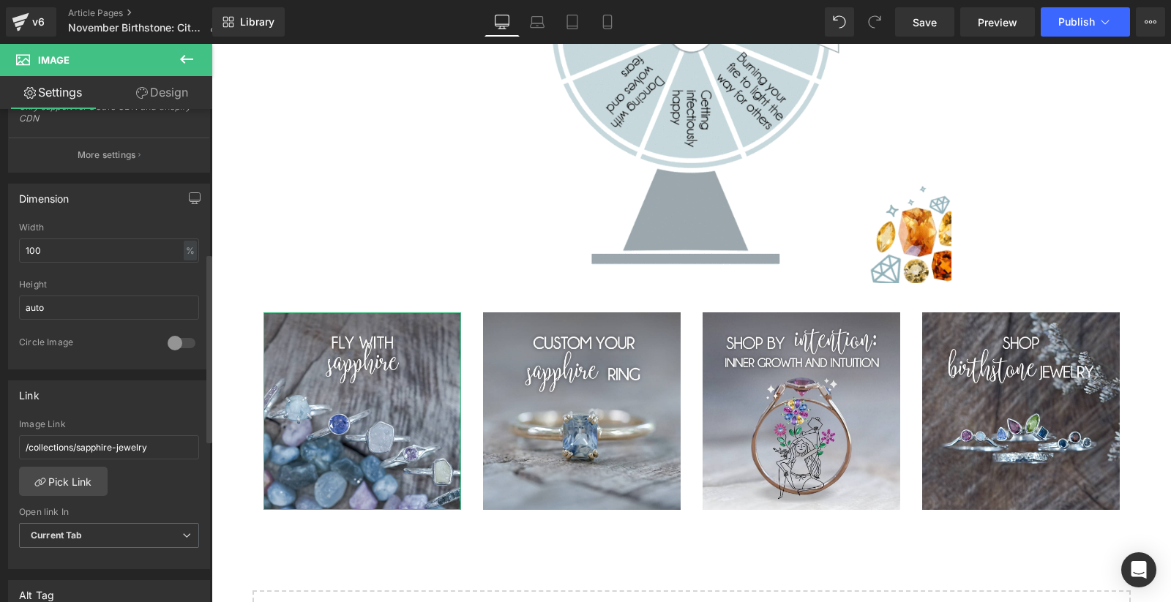
scroll to position [376, 0]
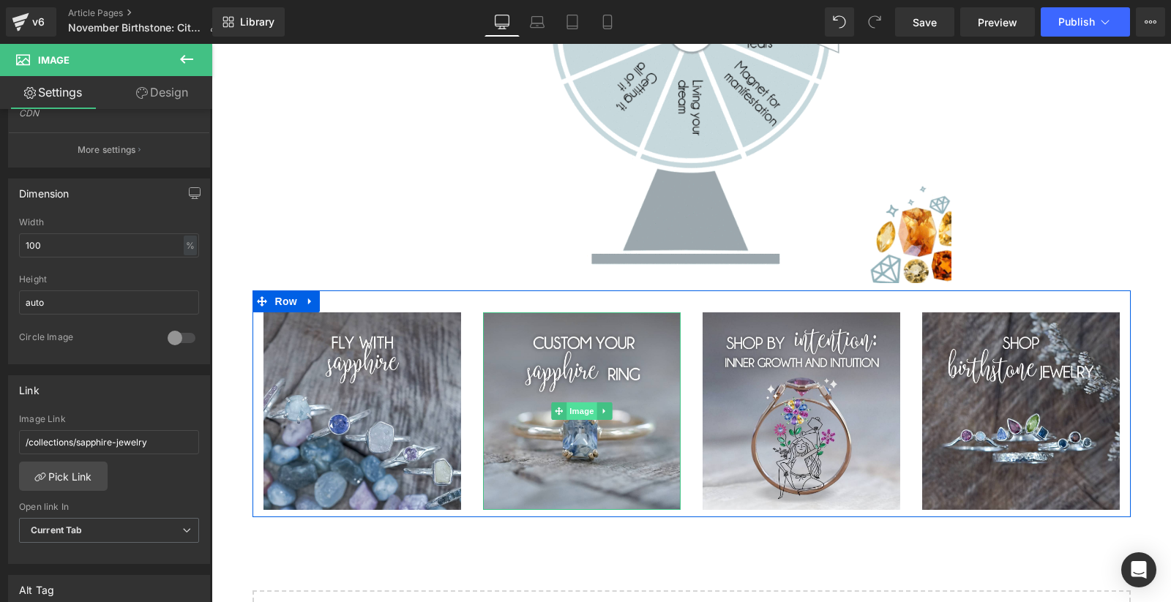
click at [580, 403] on span "Image" at bounding box center [581, 412] width 31 height 18
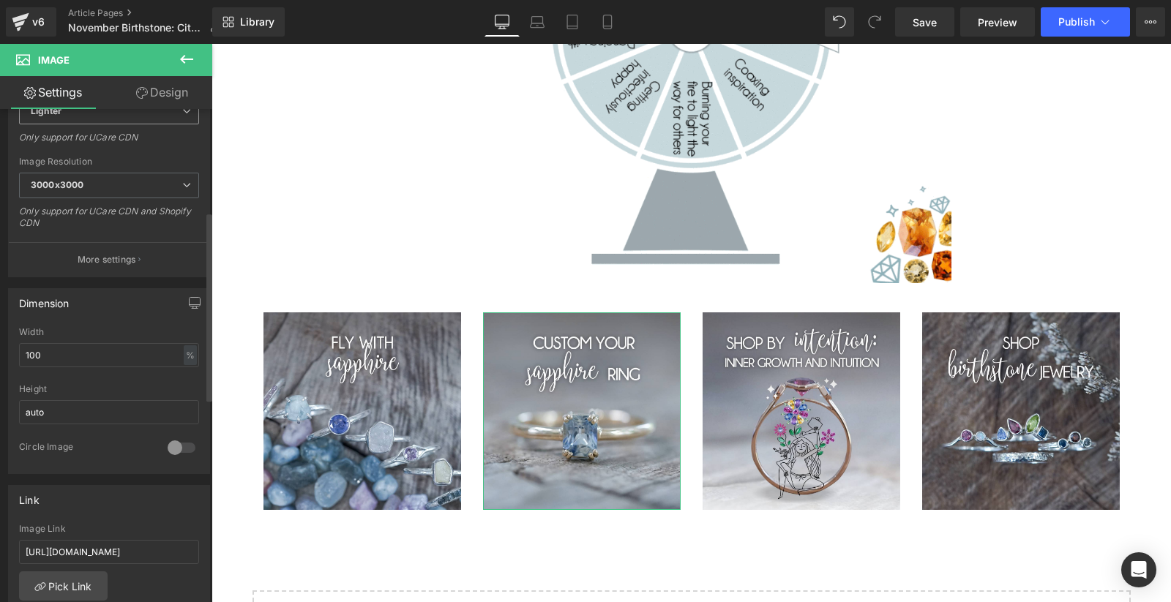
scroll to position [272, 0]
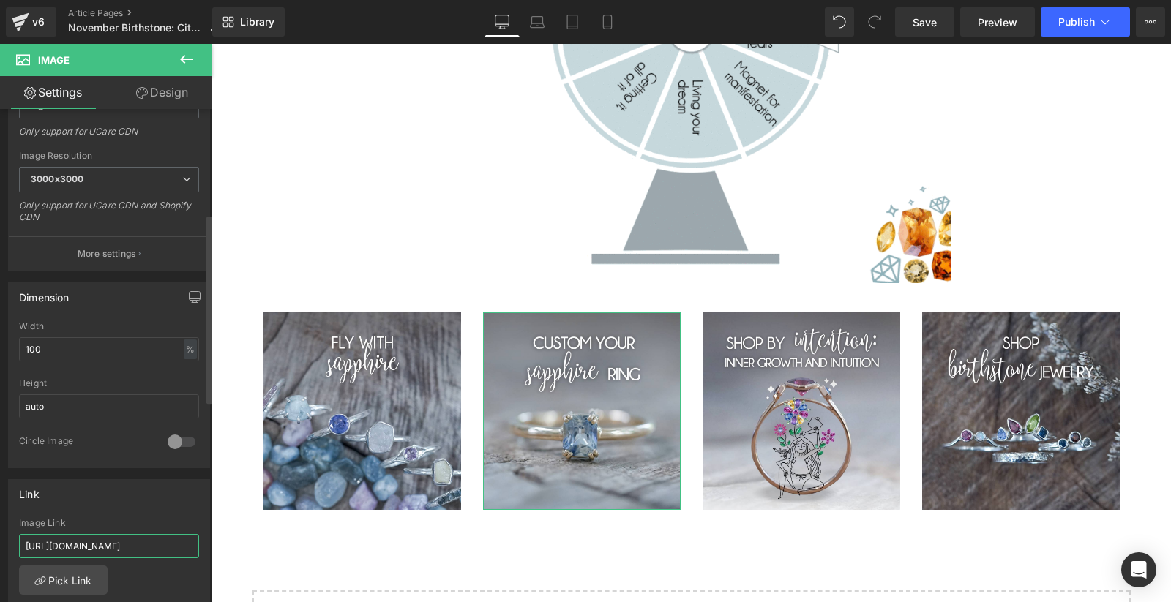
click at [72, 537] on input "[URL][DOMAIN_NAME]" at bounding box center [109, 546] width 180 height 24
click at [96, 541] on input "[URL][DOMAIN_NAME]" at bounding box center [109, 546] width 180 height 24
click at [930, 23] on span "Save" at bounding box center [925, 22] width 24 height 15
